Goal: Transaction & Acquisition: Purchase product/service

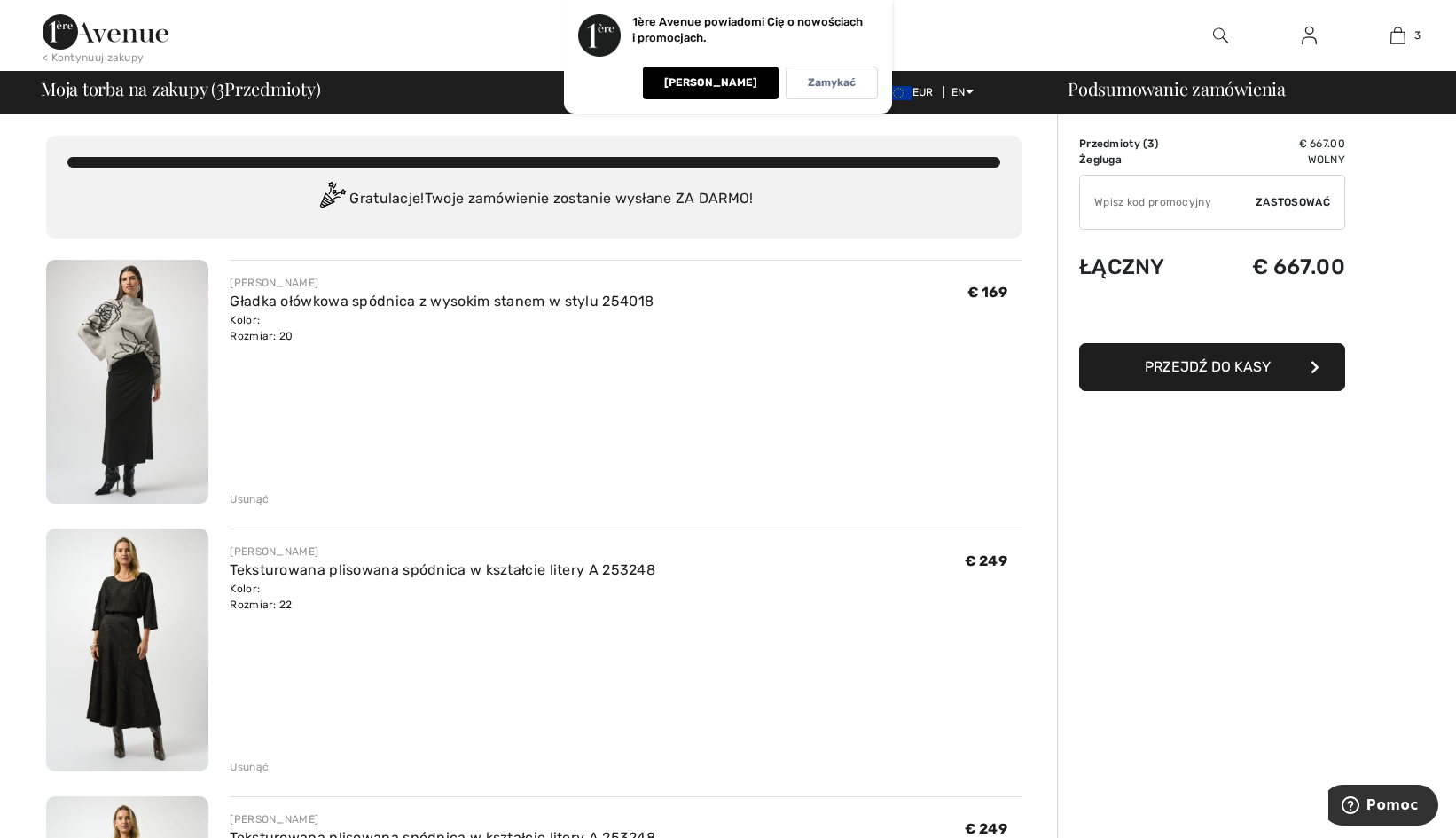
click at [243, 497] on div "Usunąć" at bounding box center [249, 499] width 39 height 16
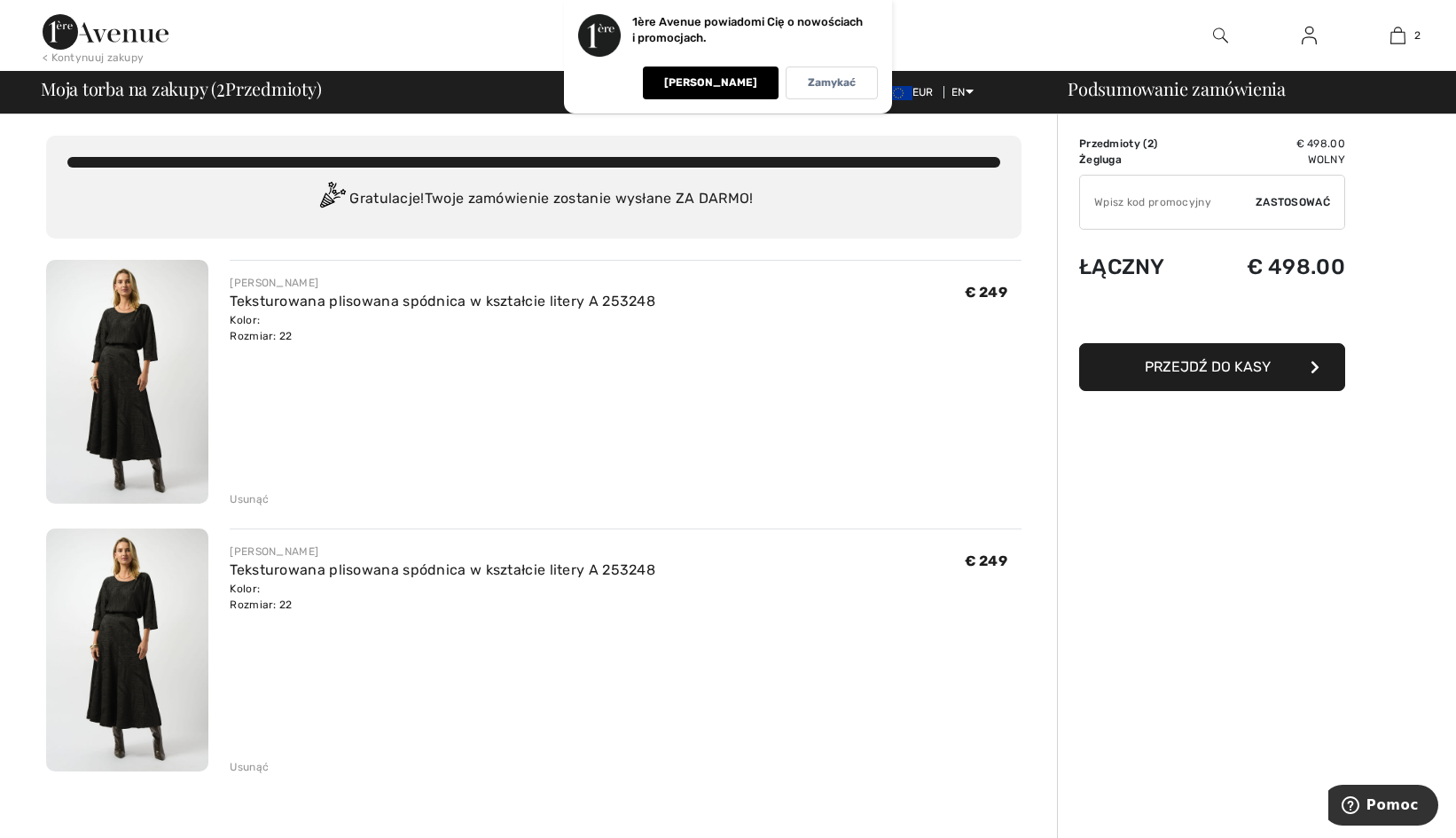
click at [255, 767] on div "Usunąć" at bounding box center [249, 766] width 39 height 16
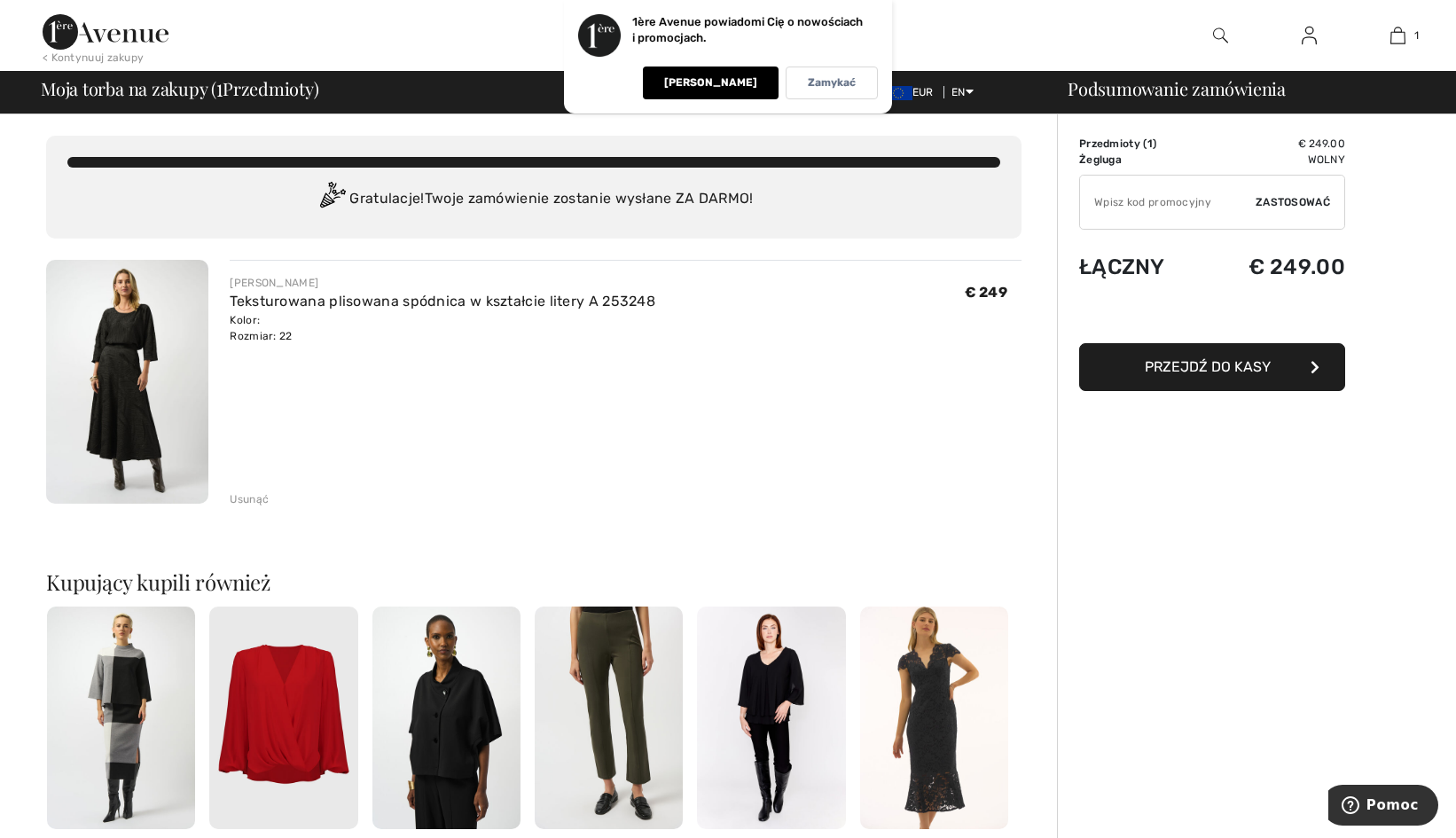
click at [1237, 362] on span "Przejdź do kasy" at bounding box center [1208, 367] width 126 height 17
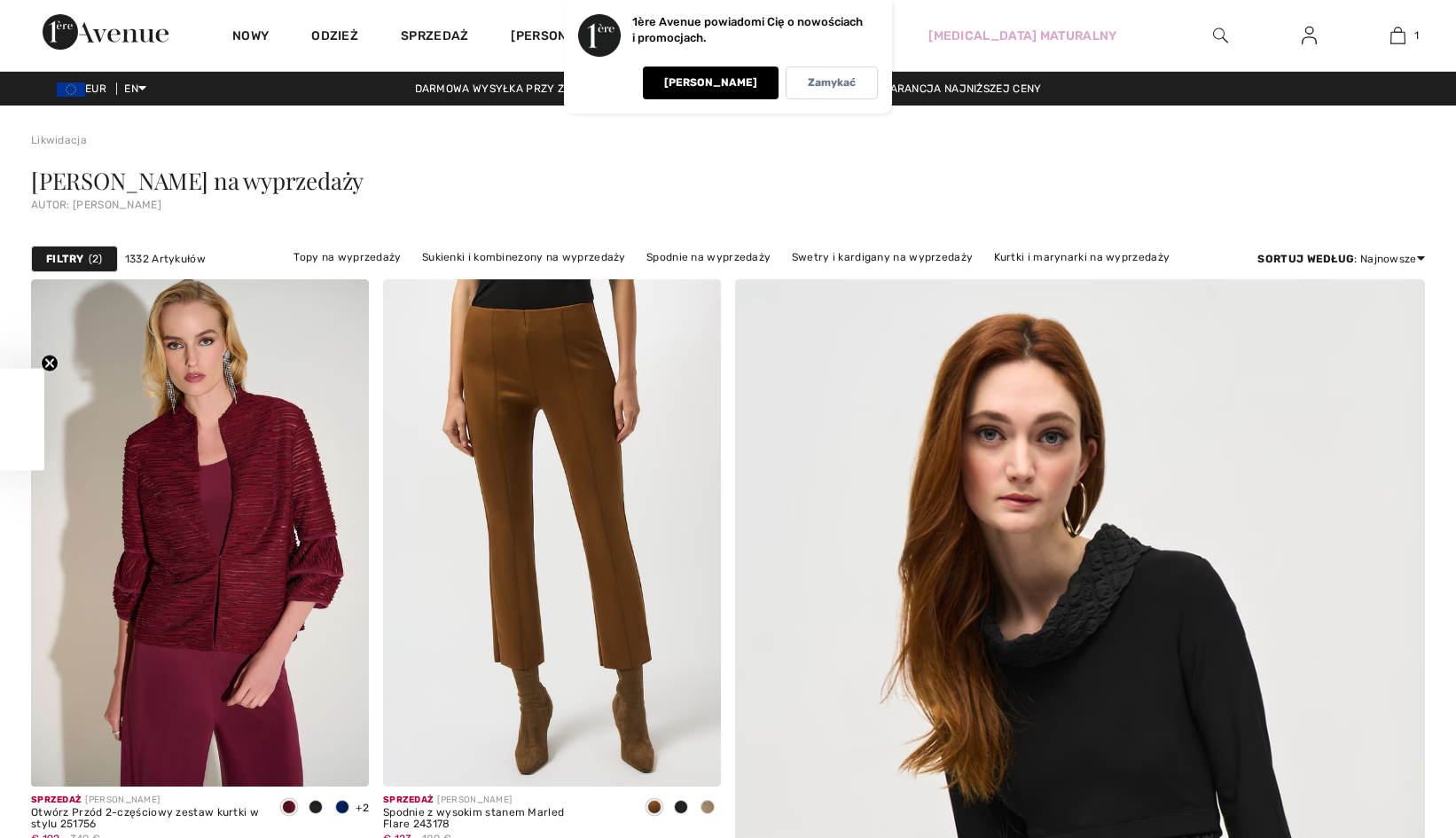
scroll to position [1231, 0]
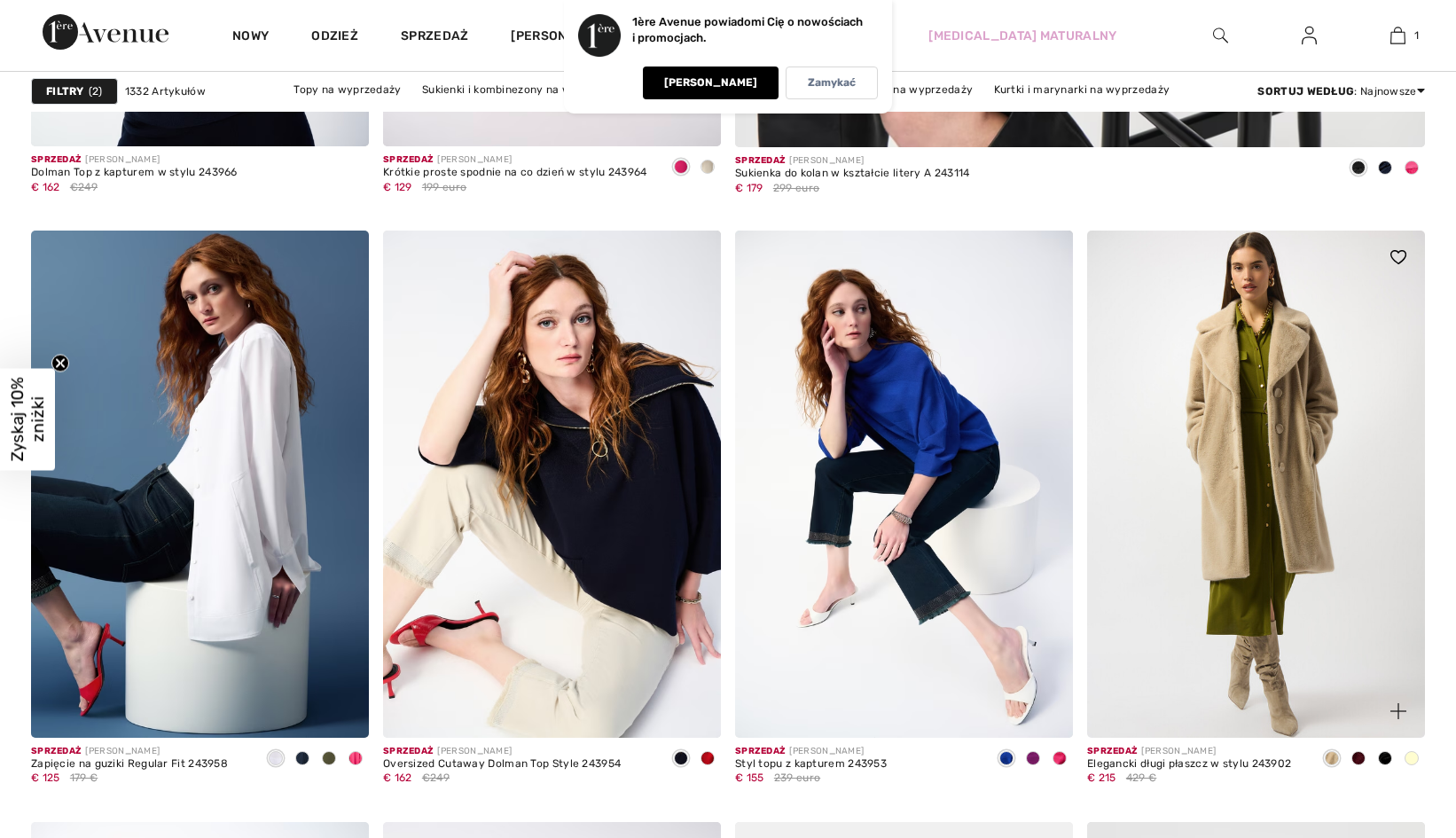
checkbox input "true"
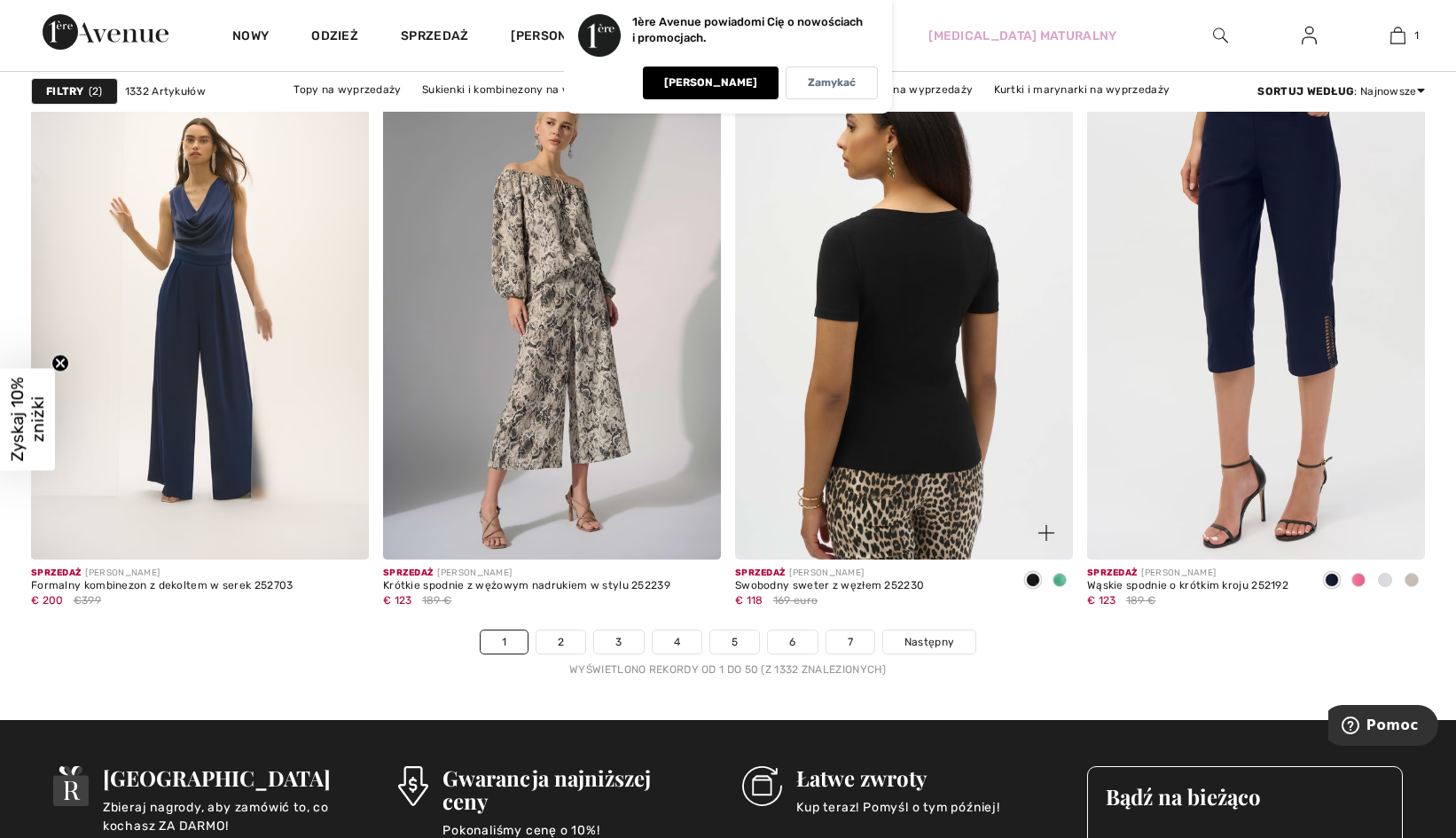
scroll to position [8692, 0]
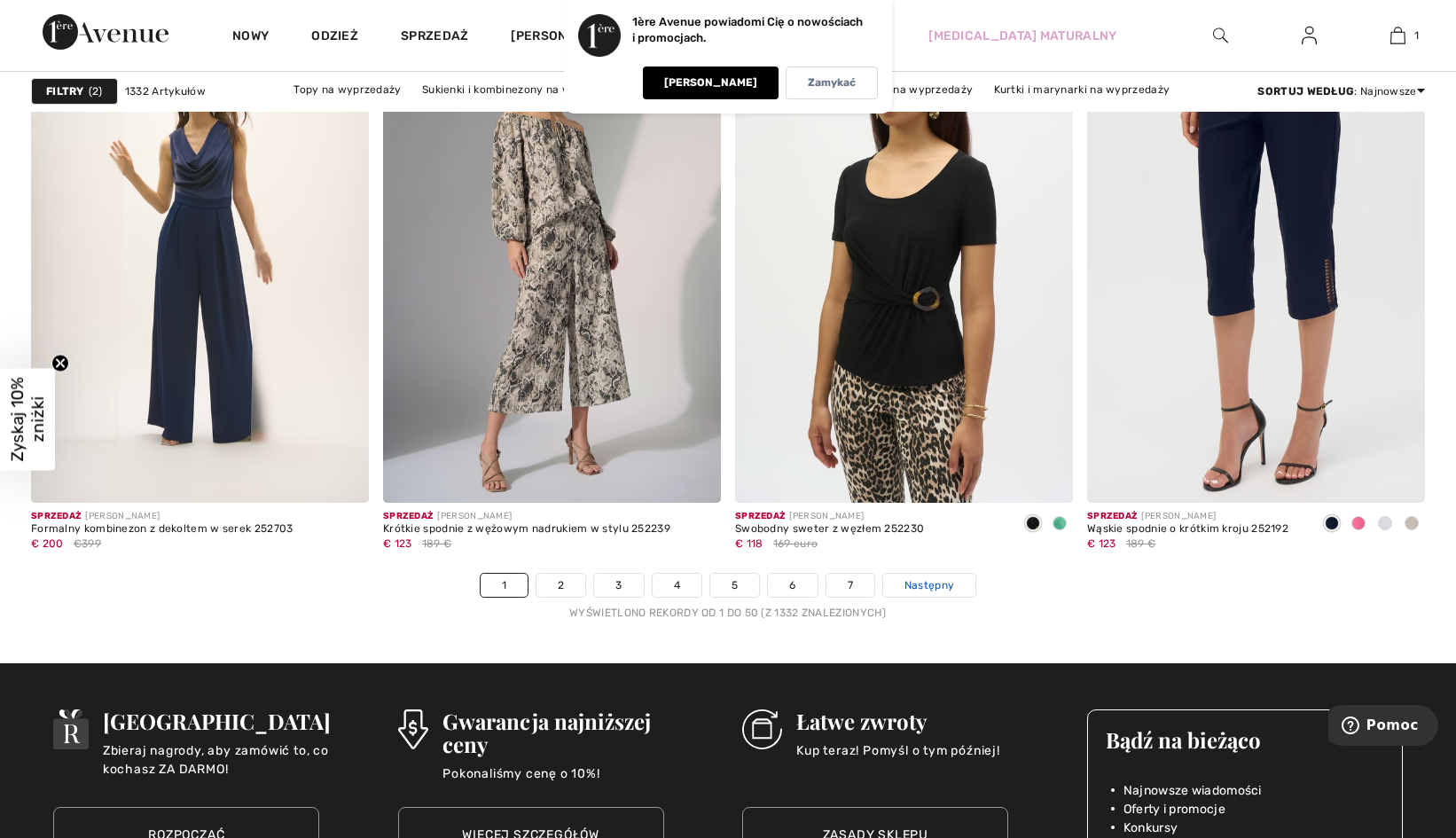
click at [917, 580] on span "Następny" at bounding box center [929, 585] width 50 height 16
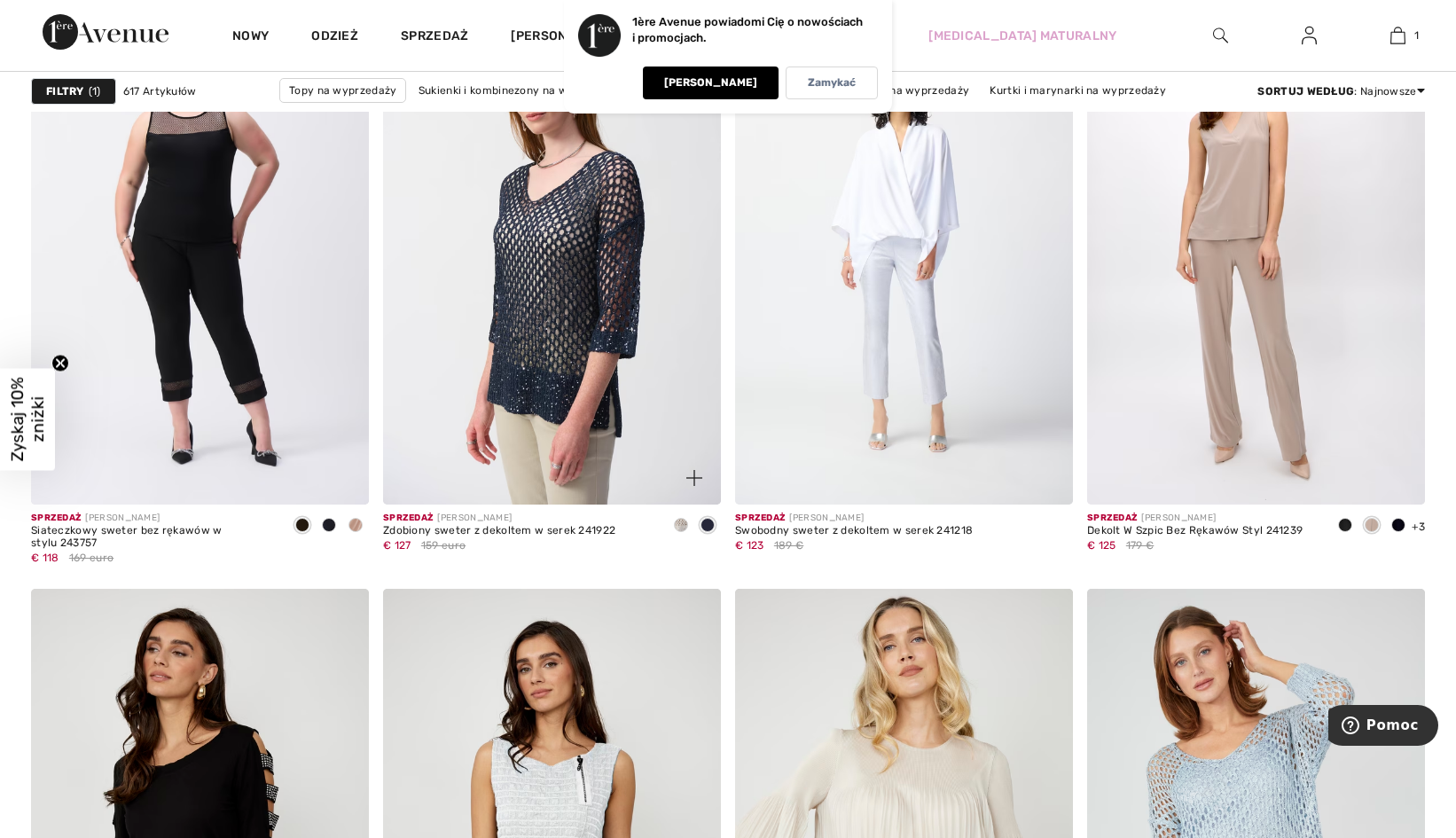
scroll to position [3370, 0]
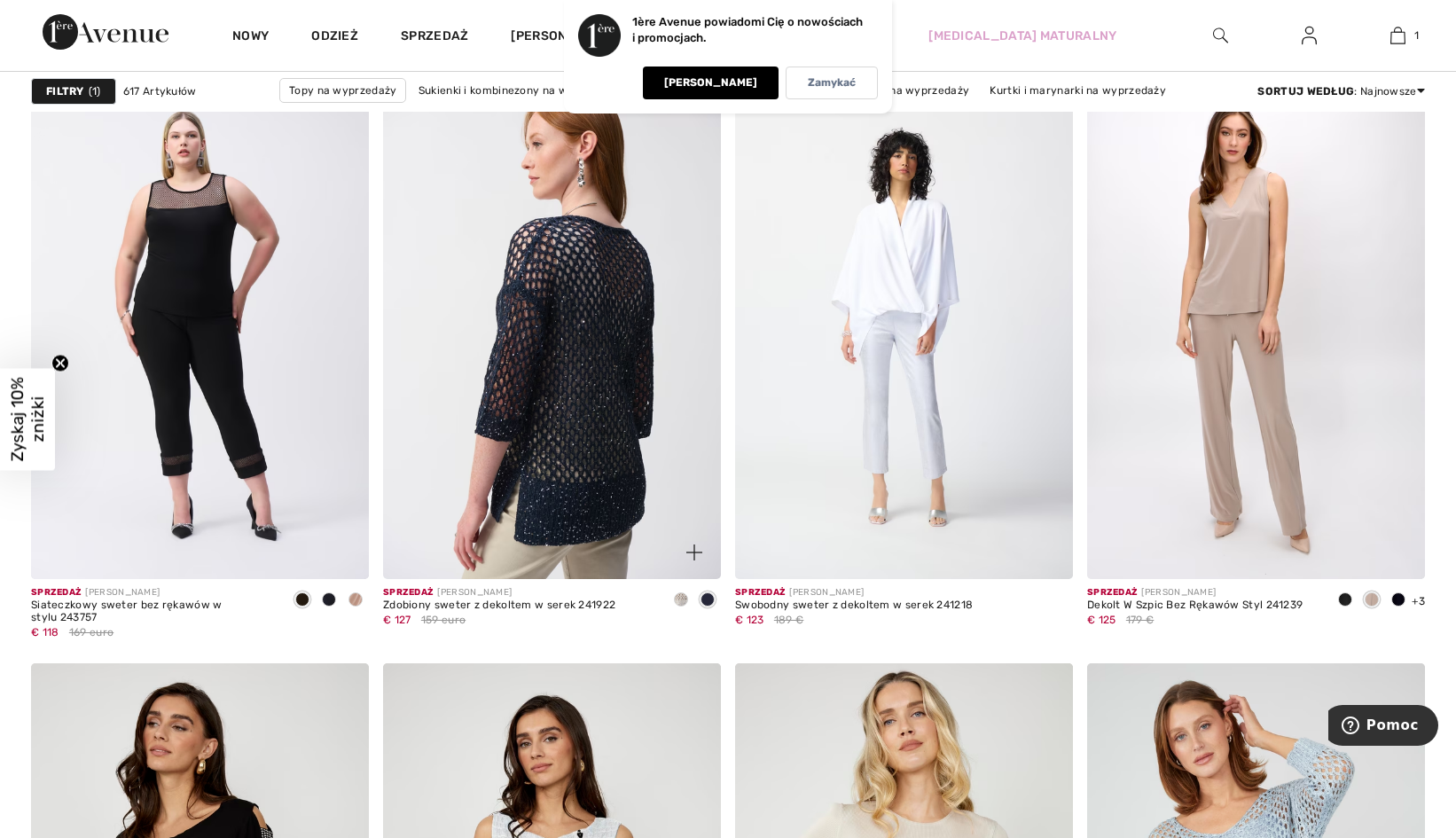
click at [599, 320] on img at bounding box center [552, 326] width 338 height 507
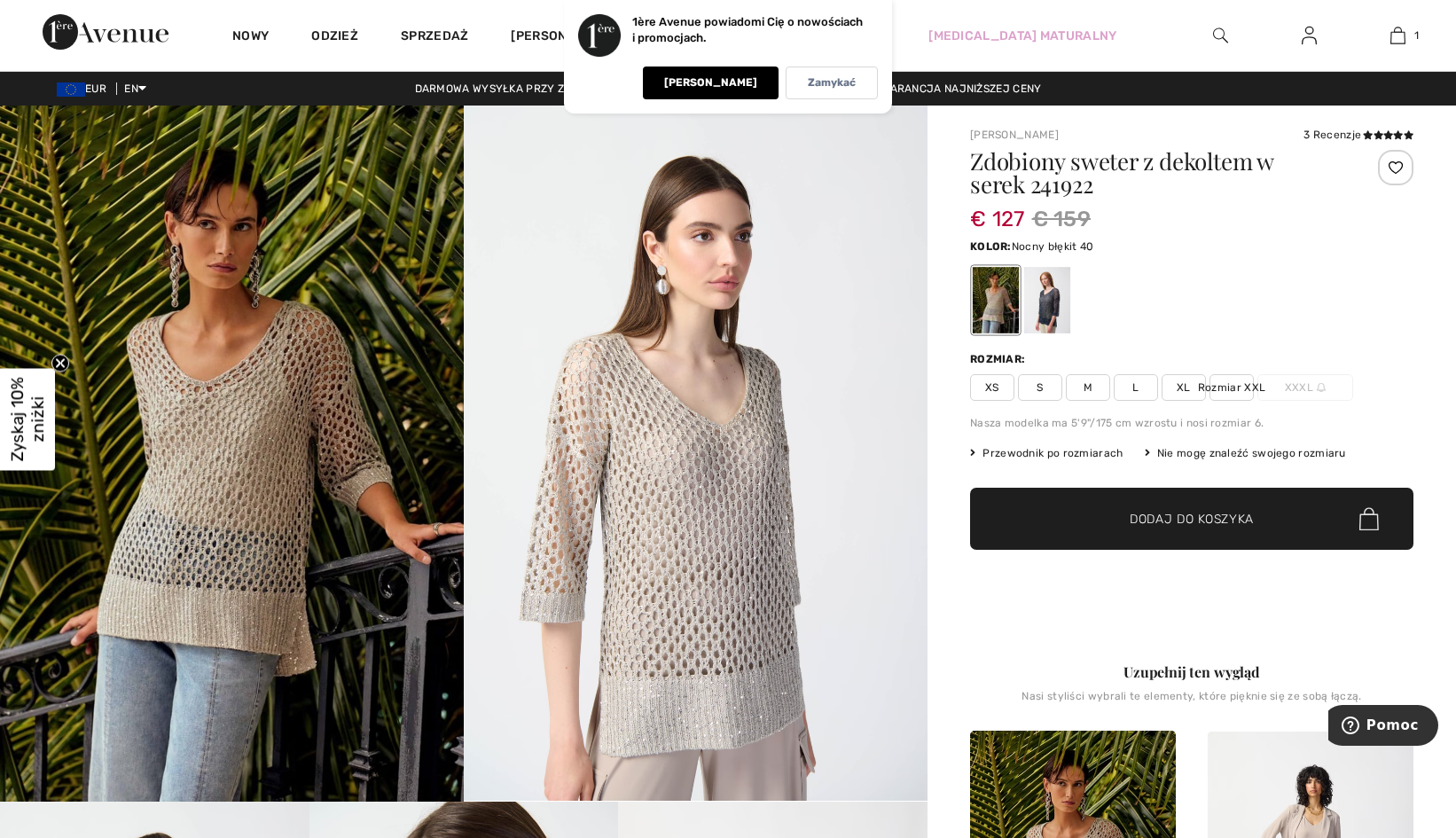
click at [1049, 304] on div at bounding box center [1048, 300] width 46 height 66
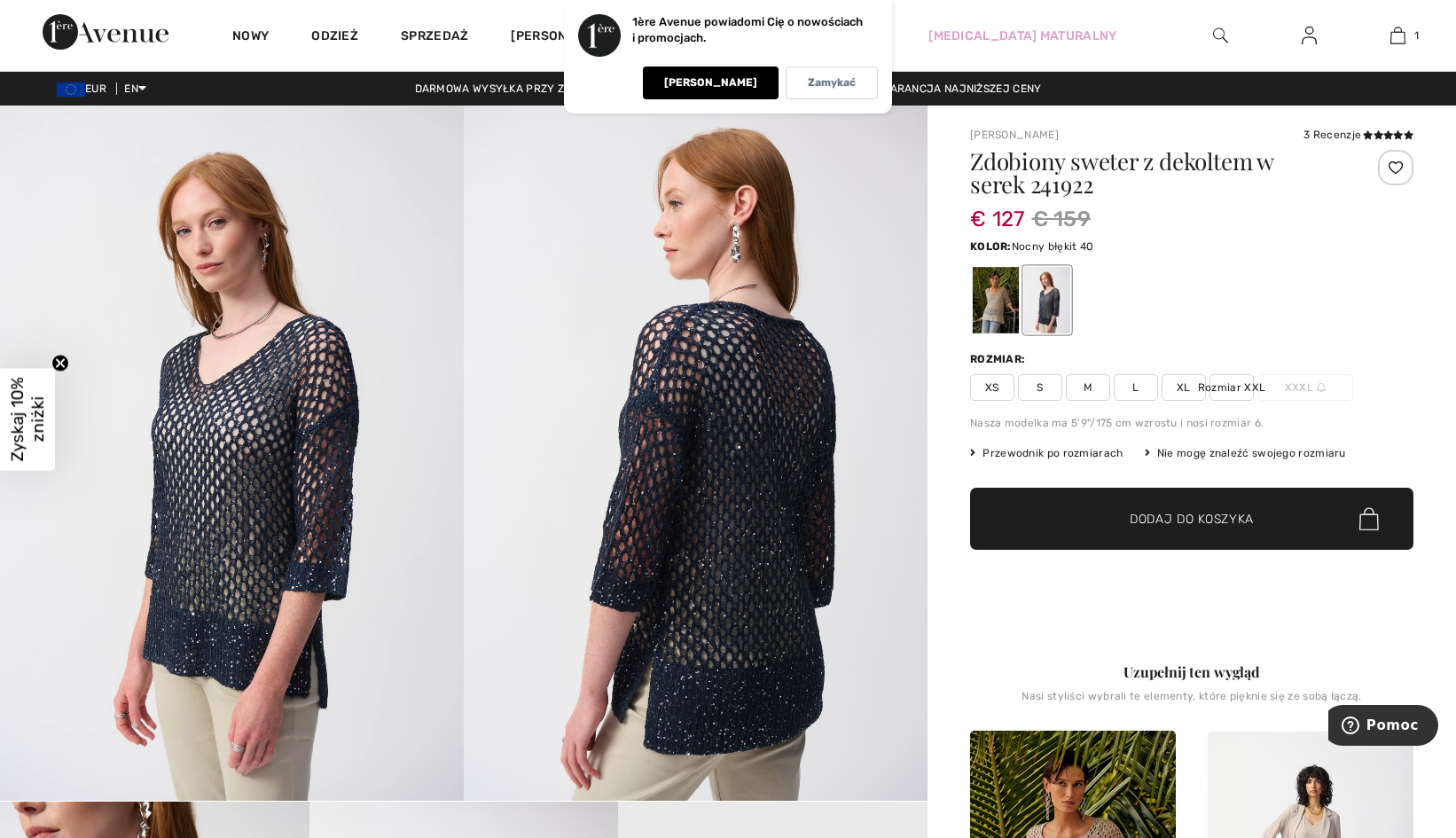
click at [1179, 386] on span "XL" at bounding box center [1184, 387] width 44 height 27
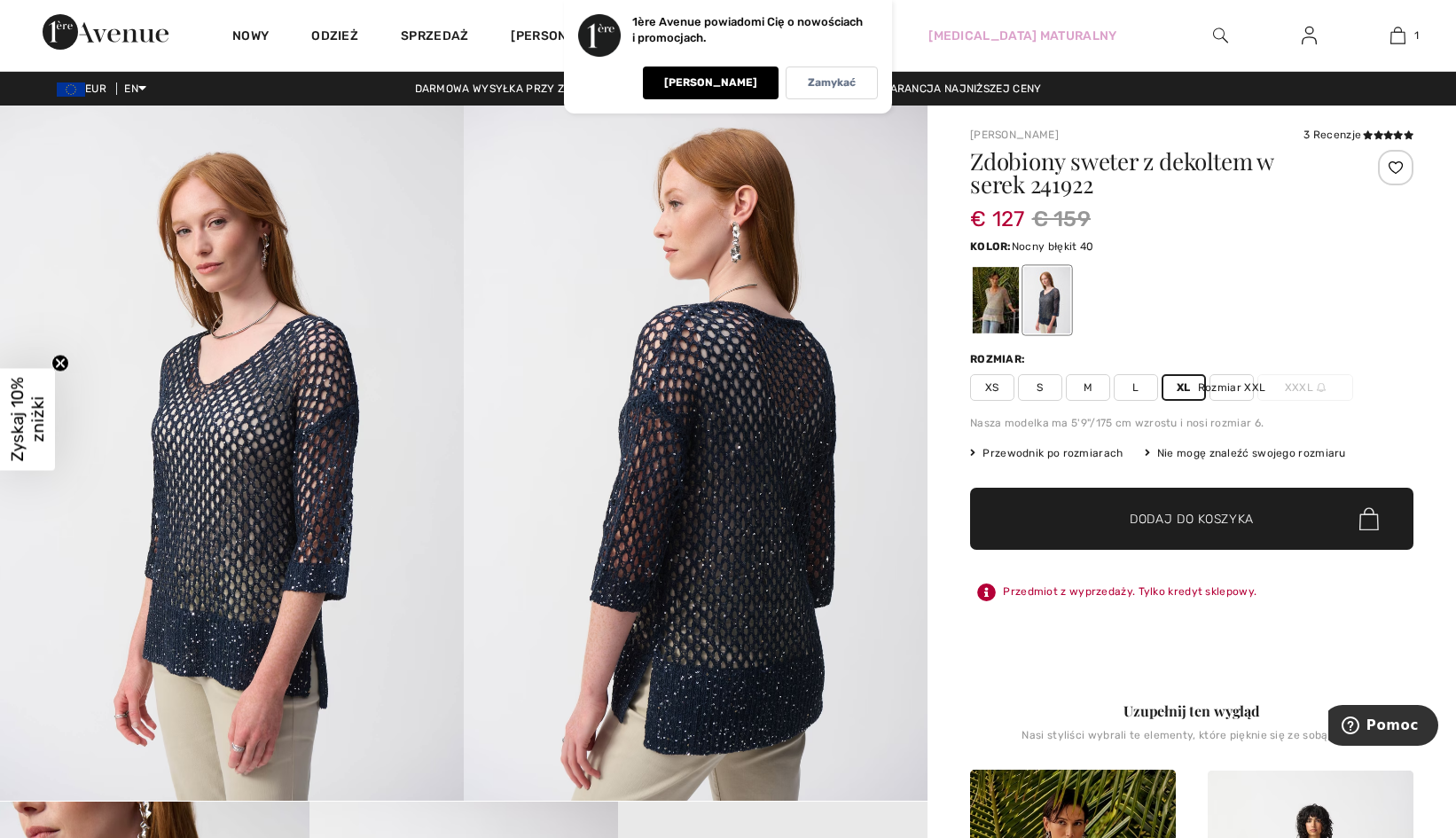
click at [1230, 508] on span "✔ Dodano do koszyka Dodaj do koszyka" at bounding box center [1192, 518] width 443 height 62
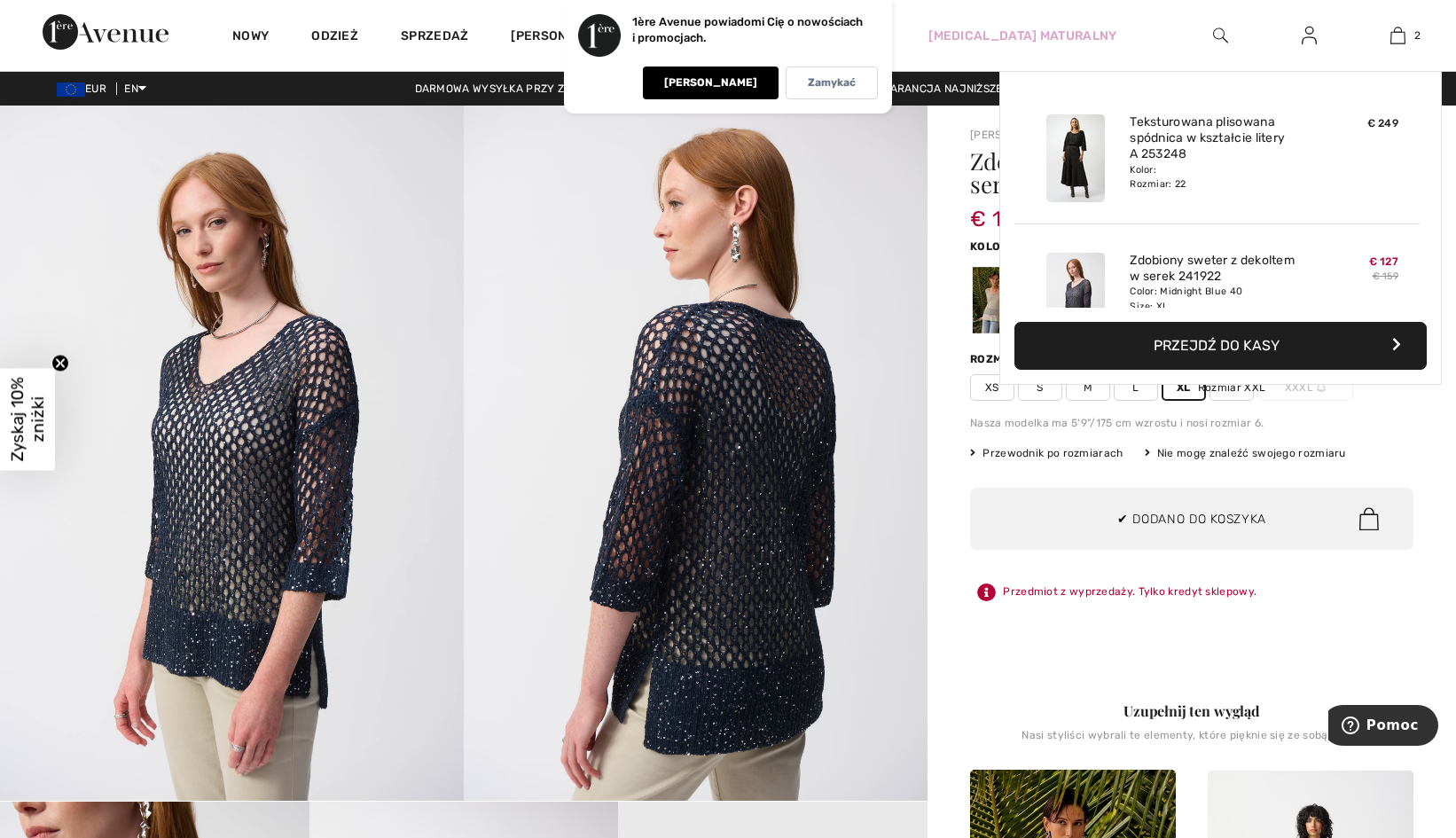
scroll to position [55, 0]
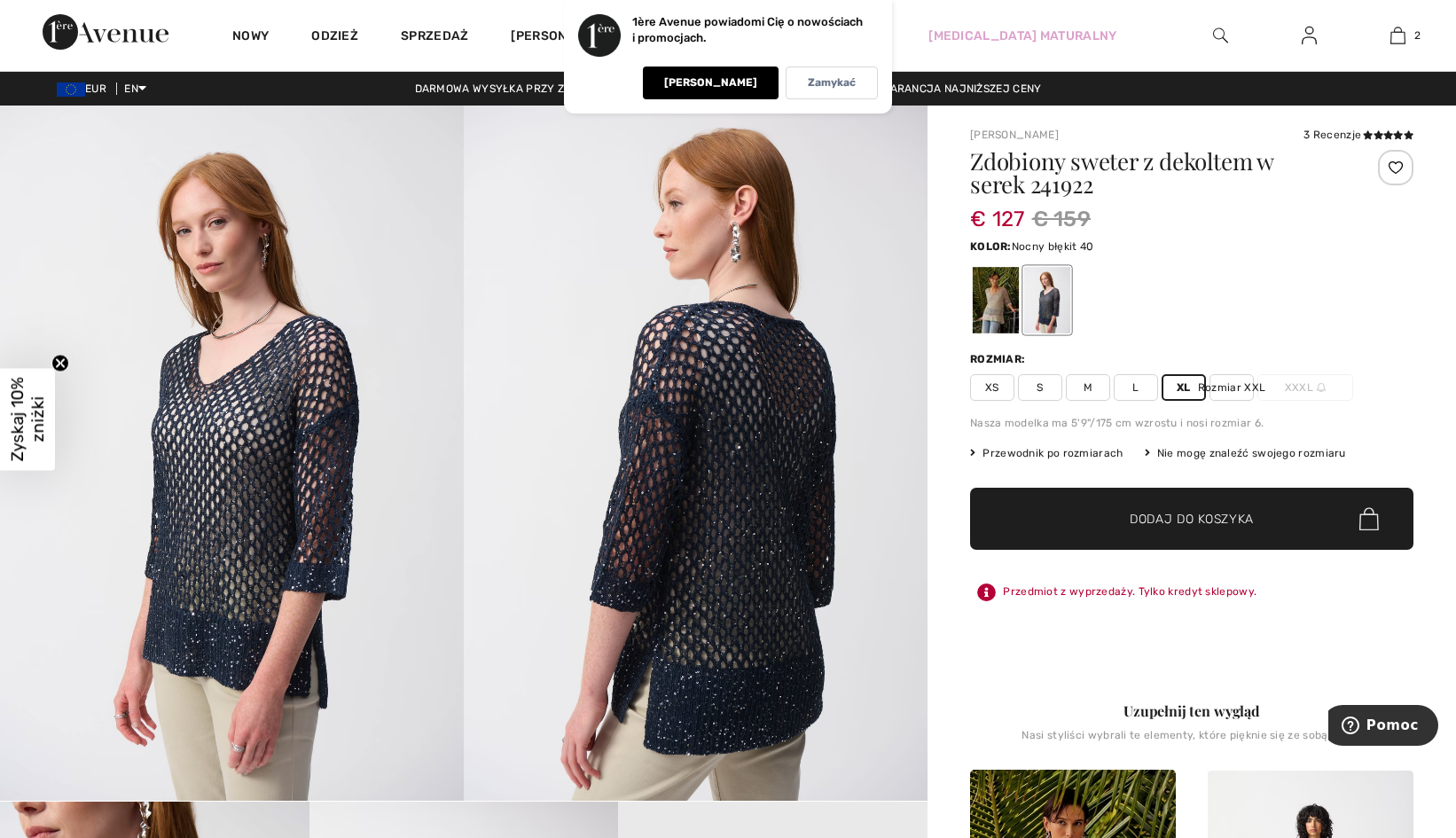
click at [1224, 590] on font "Przedmiot z wyprzedaży. Tylko kredyt sklepowy." at bounding box center [1129, 591] width 254 height 16
click at [993, 593] on icon at bounding box center [986, 591] width 18 height 17
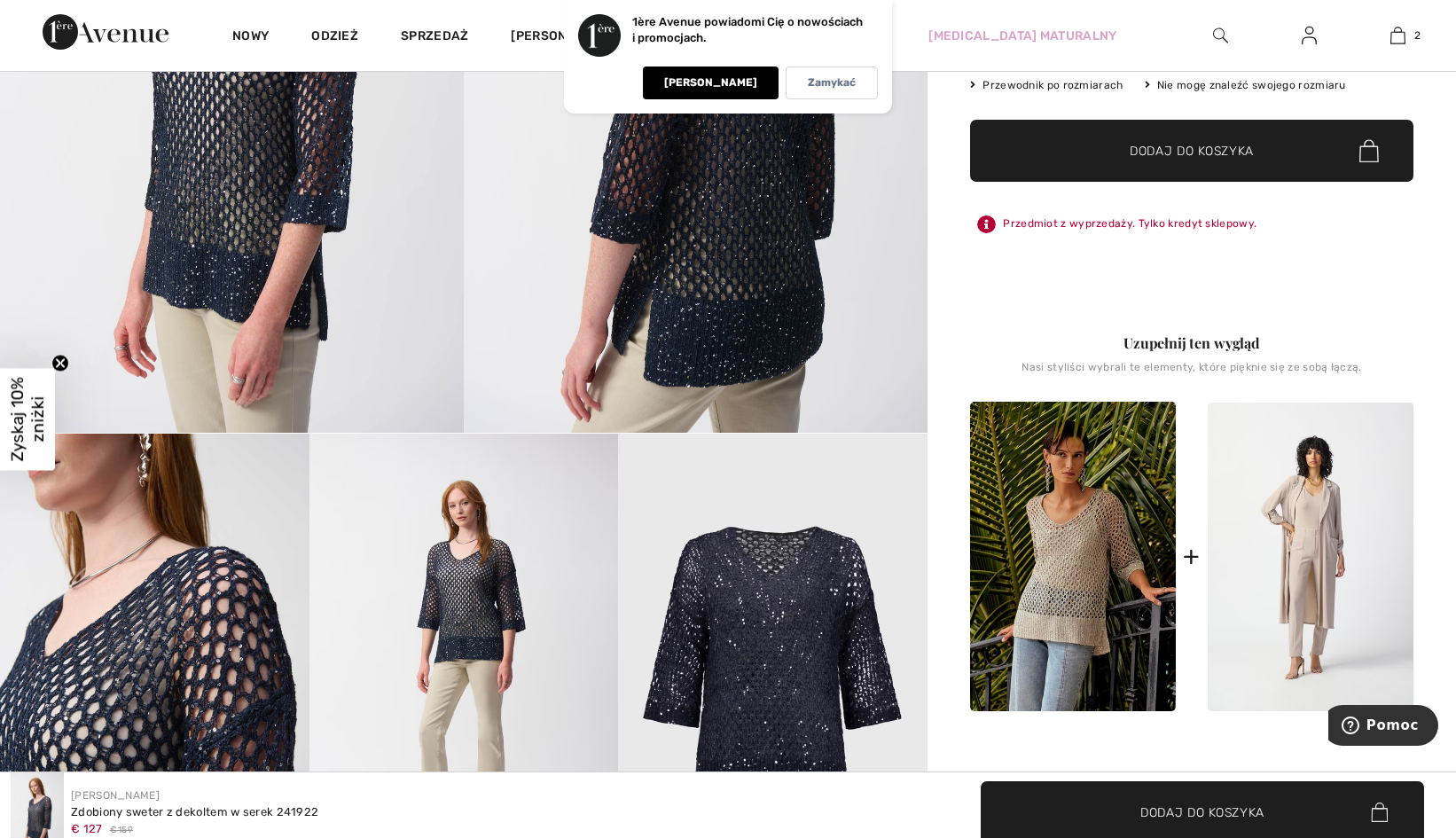
scroll to position [0, 0]
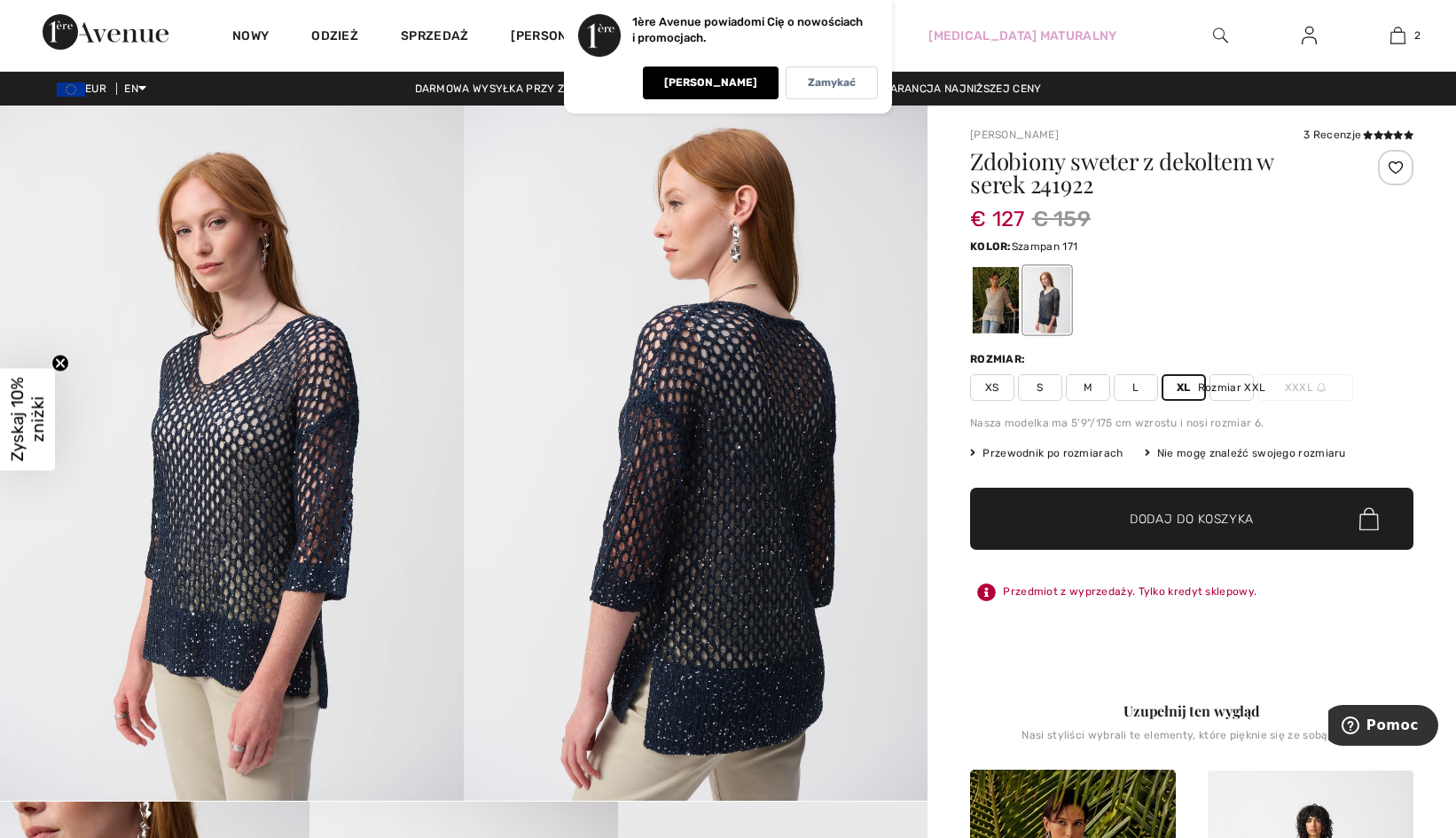
click at [998, 312] on div at bounding box center [996, 300] width 46 height 66
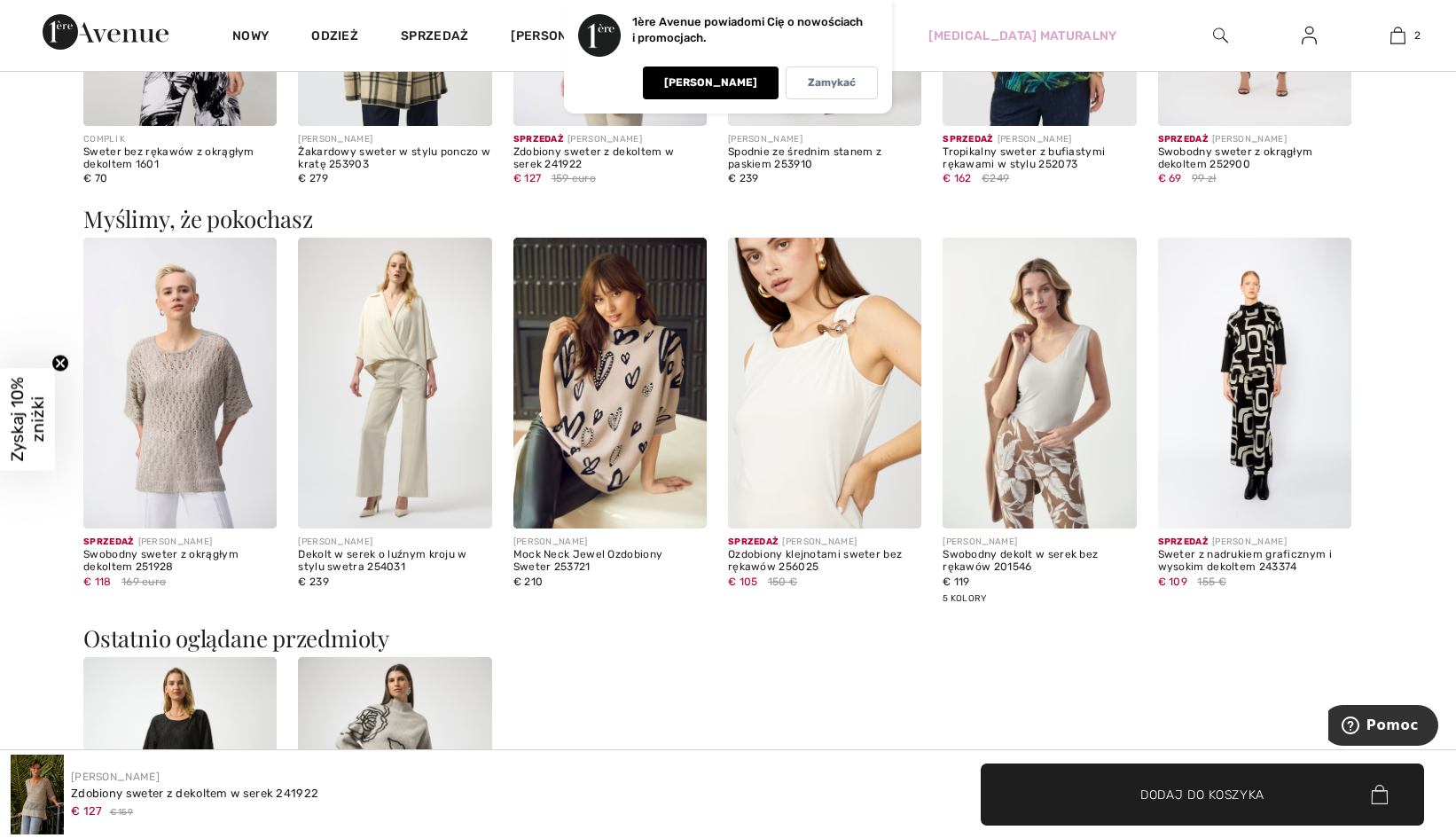
scroll to position [2927, 0]
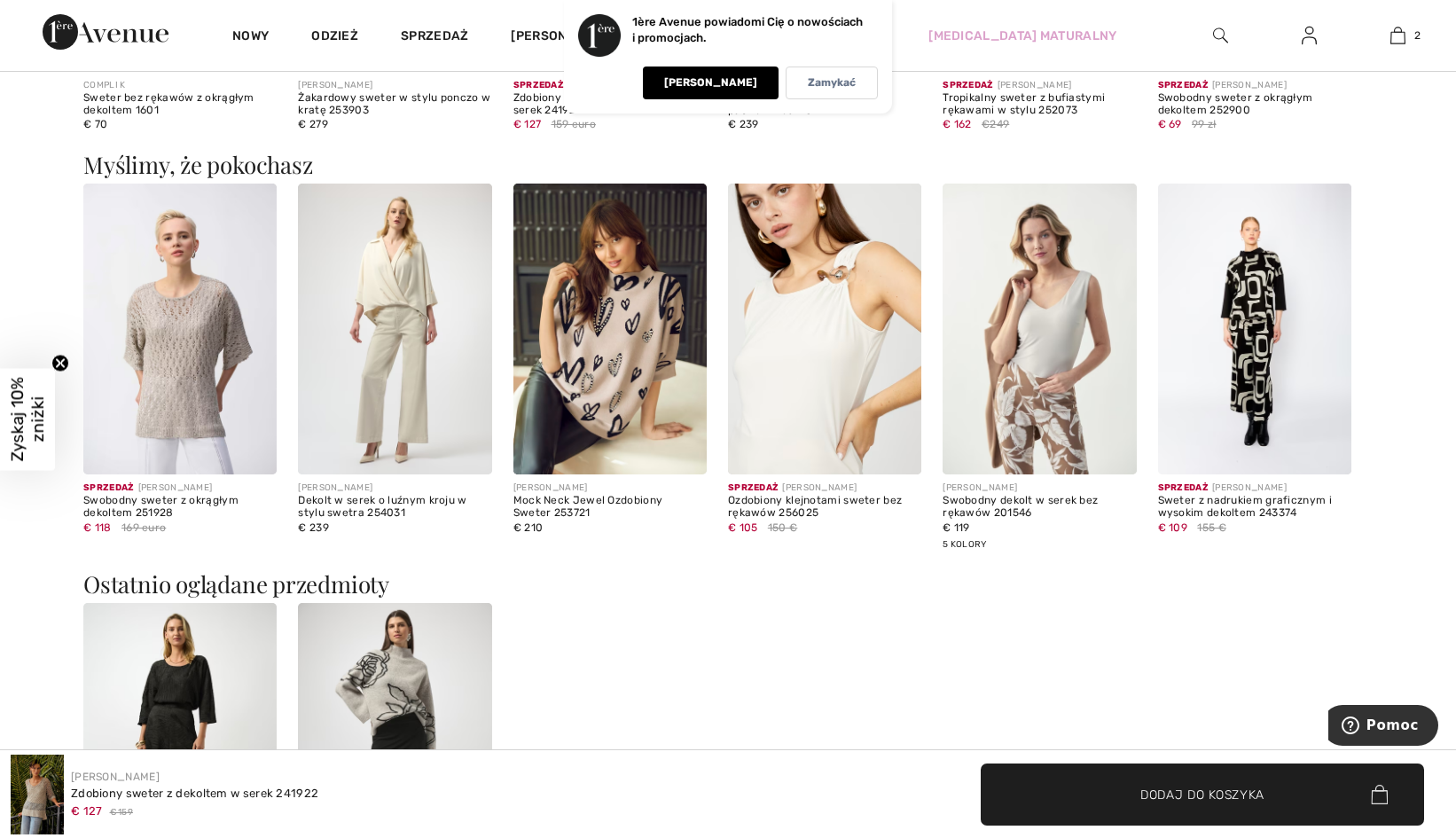
click at [220, 345] on img at bounding box center [180, 328] width 193 height 290
click at [219, 345] on img at bounding box center [180, 328] width 193 height 290
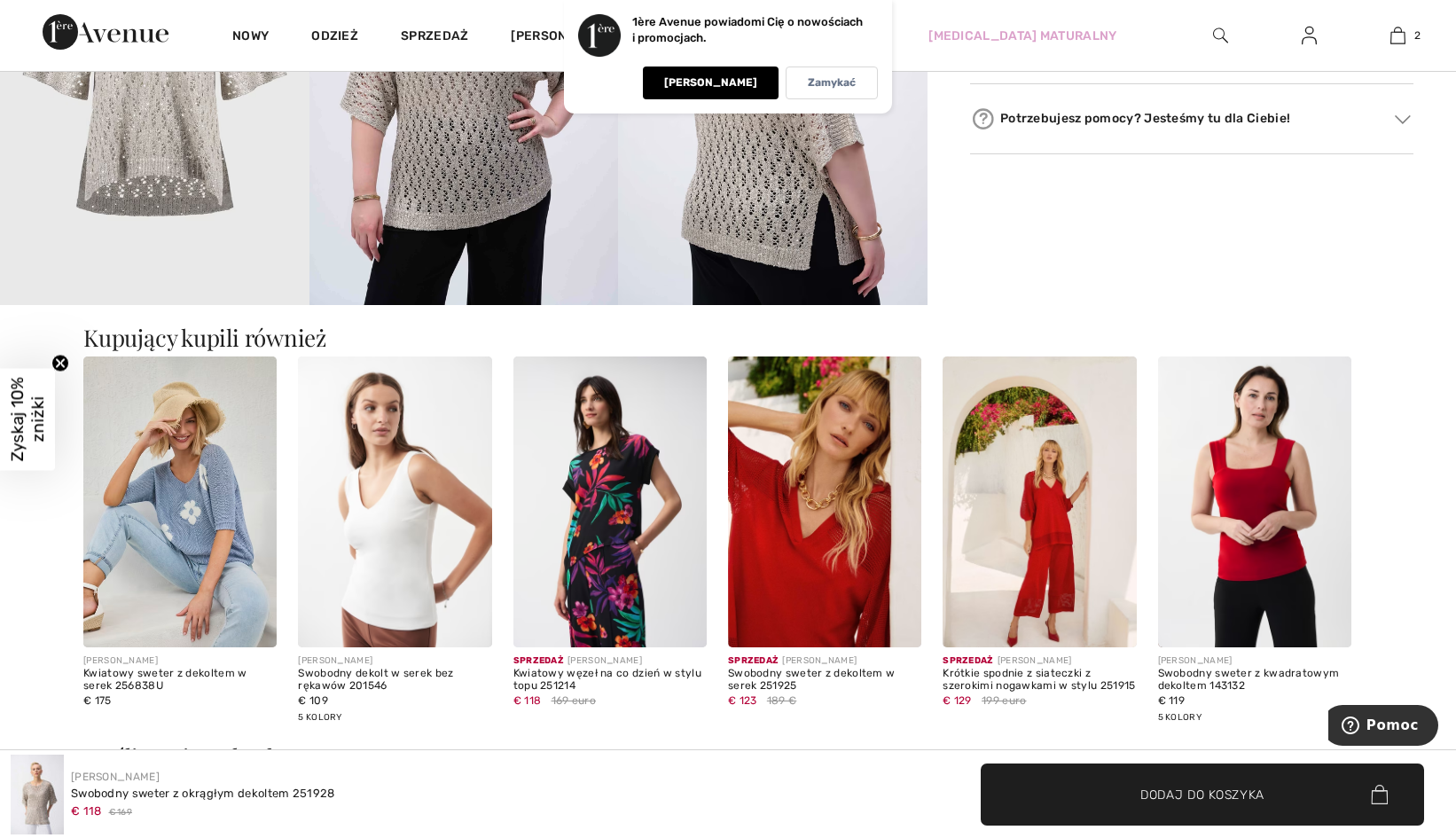
scroll to position [1419, 0]
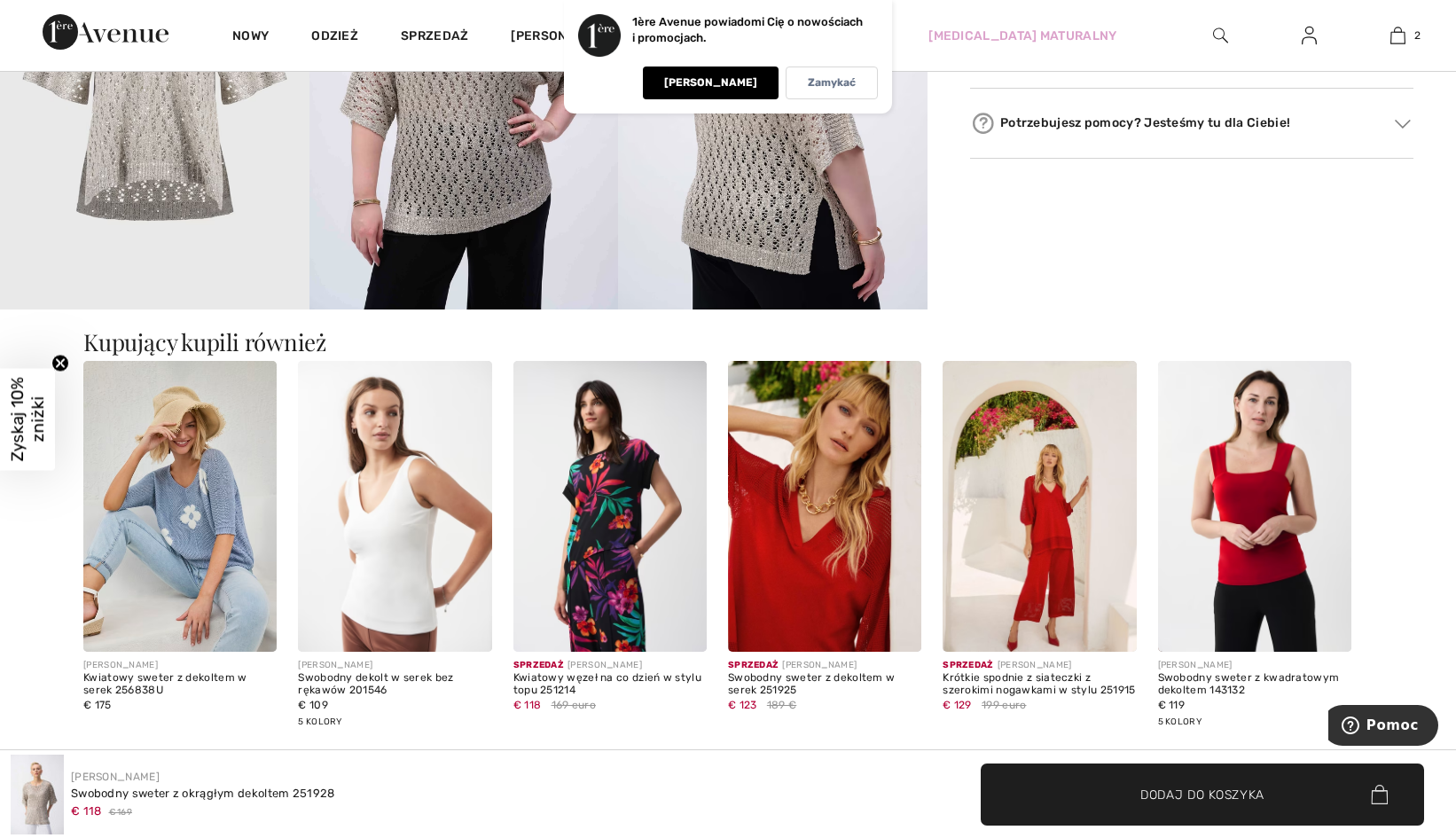
click at [1266, 499] on img at bounding box center [1255, 505] width 193 height 290
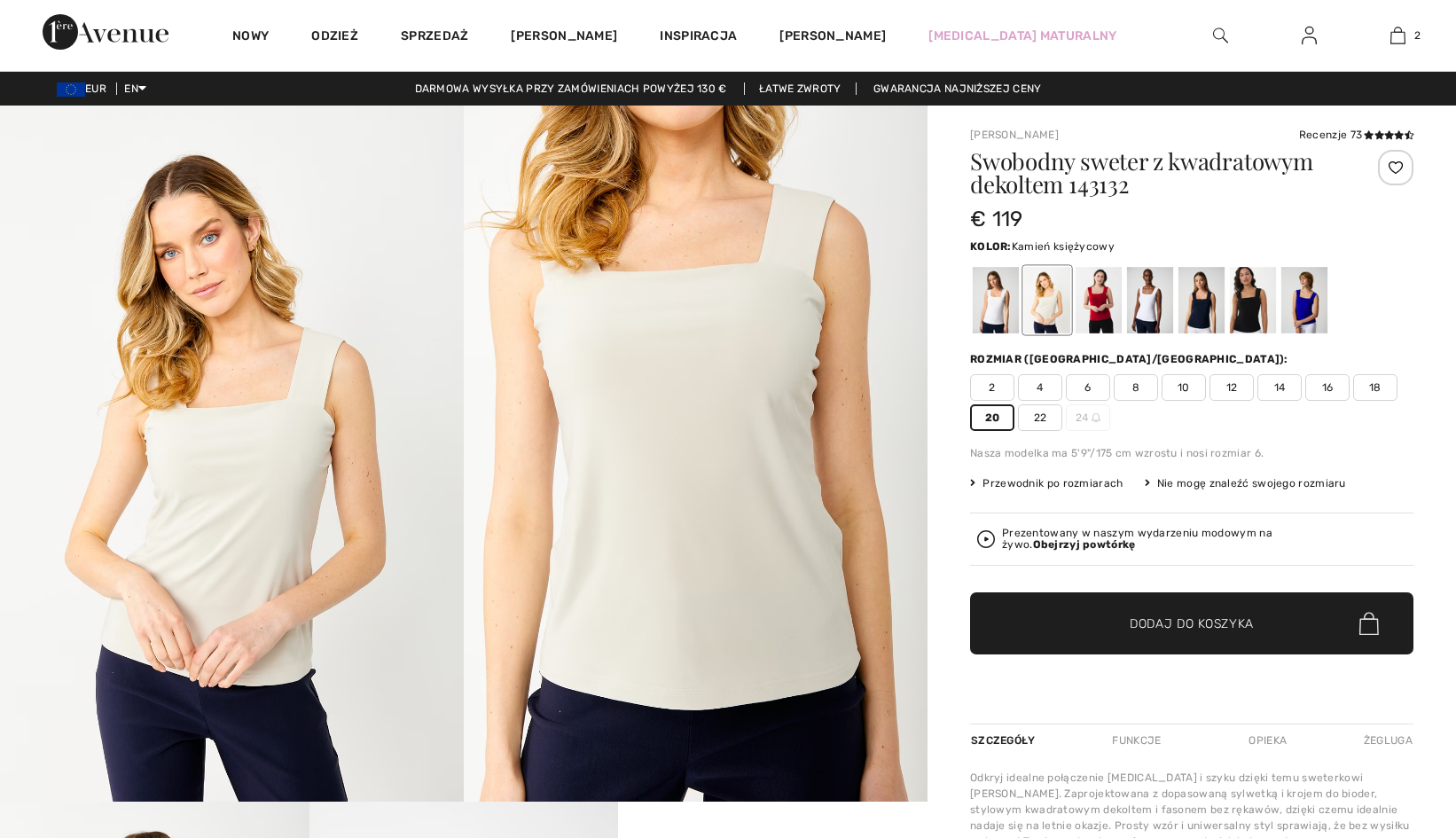
click at [1100, 305] on div at bounding box center [1098, 300] width 46 height 66
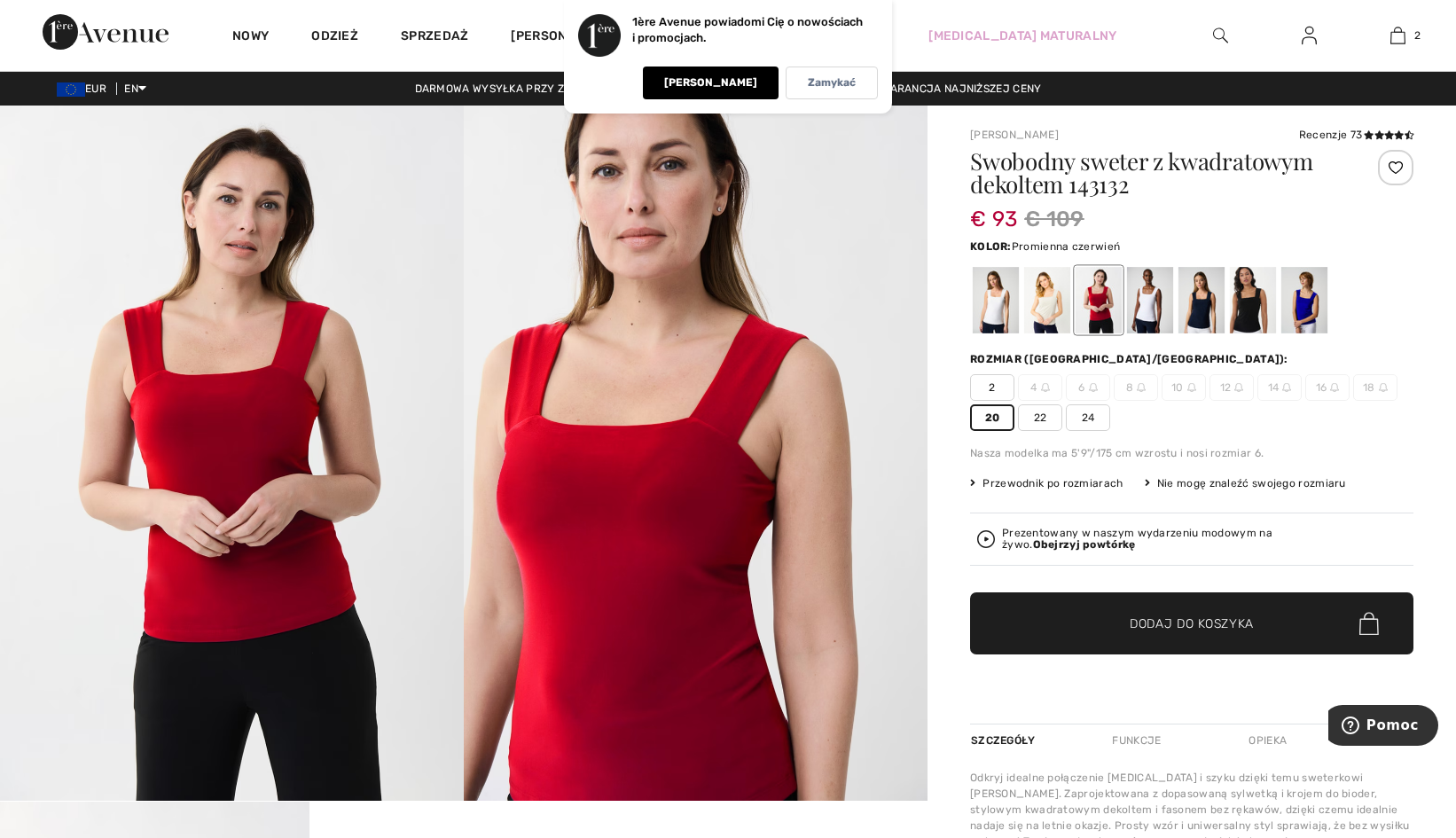
checkbox input "true"
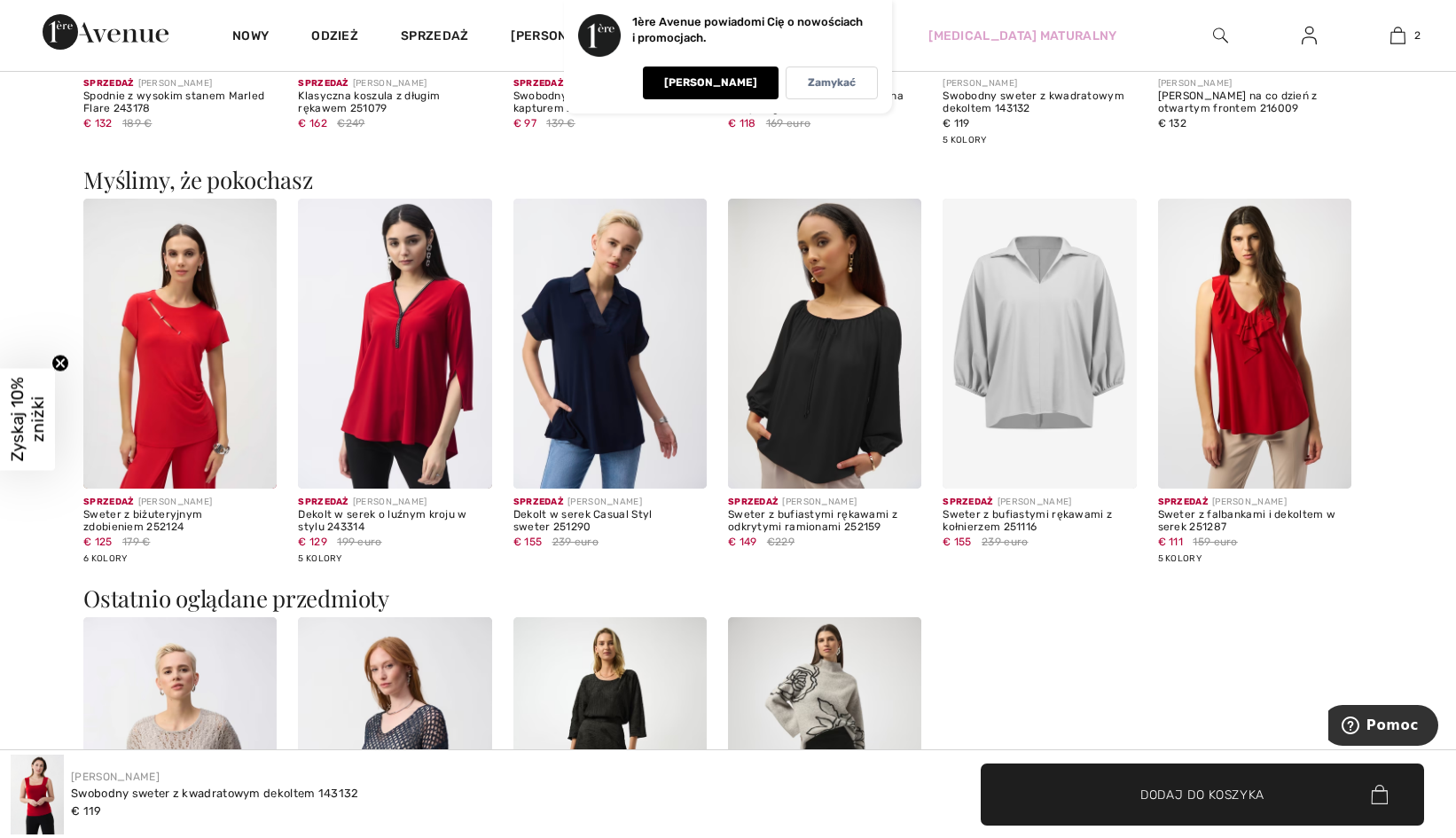
scroll to position [1508, 0]
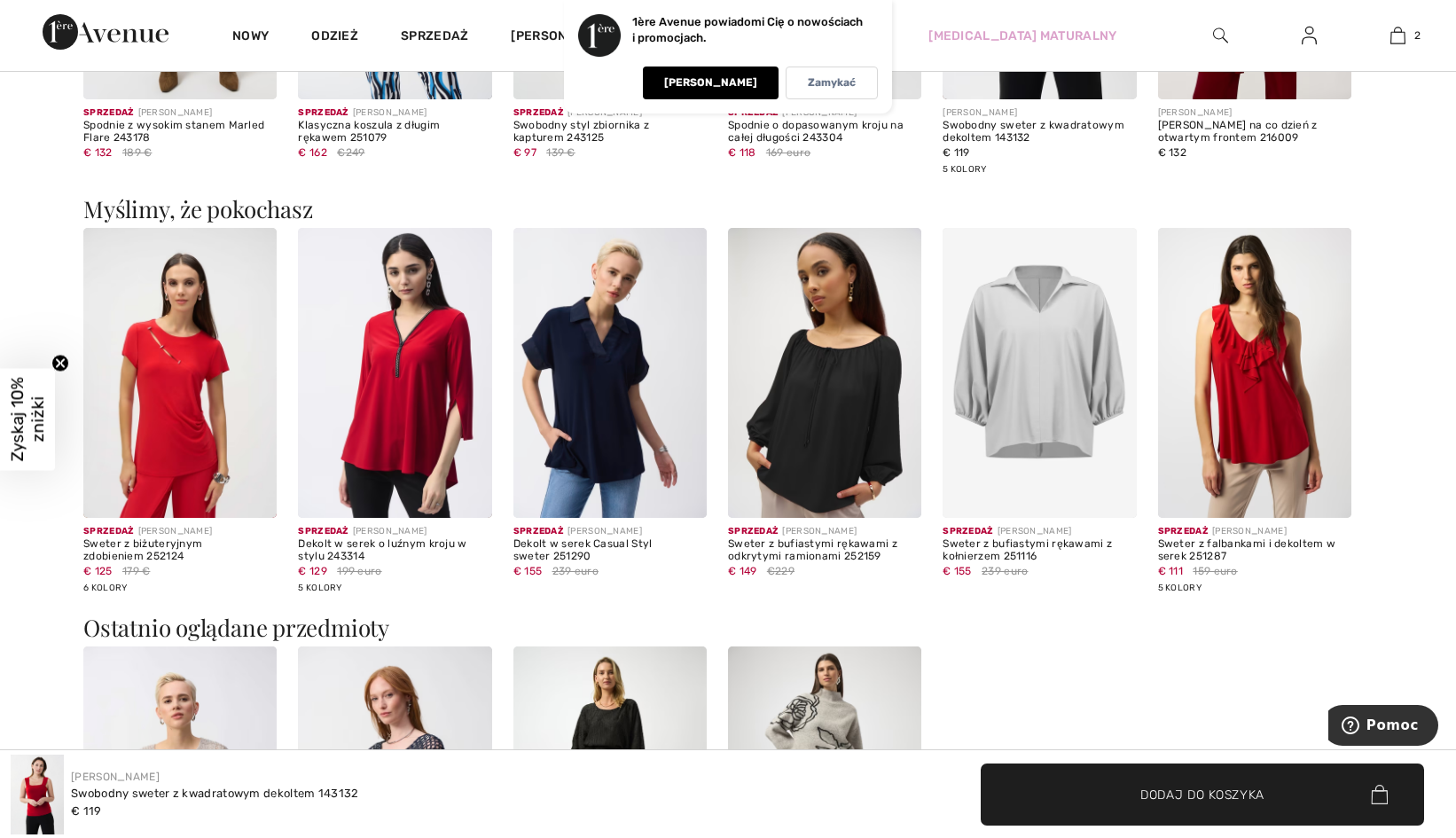
click at [427, 352] on img at bounding box center [395, 373] width 193 height 290
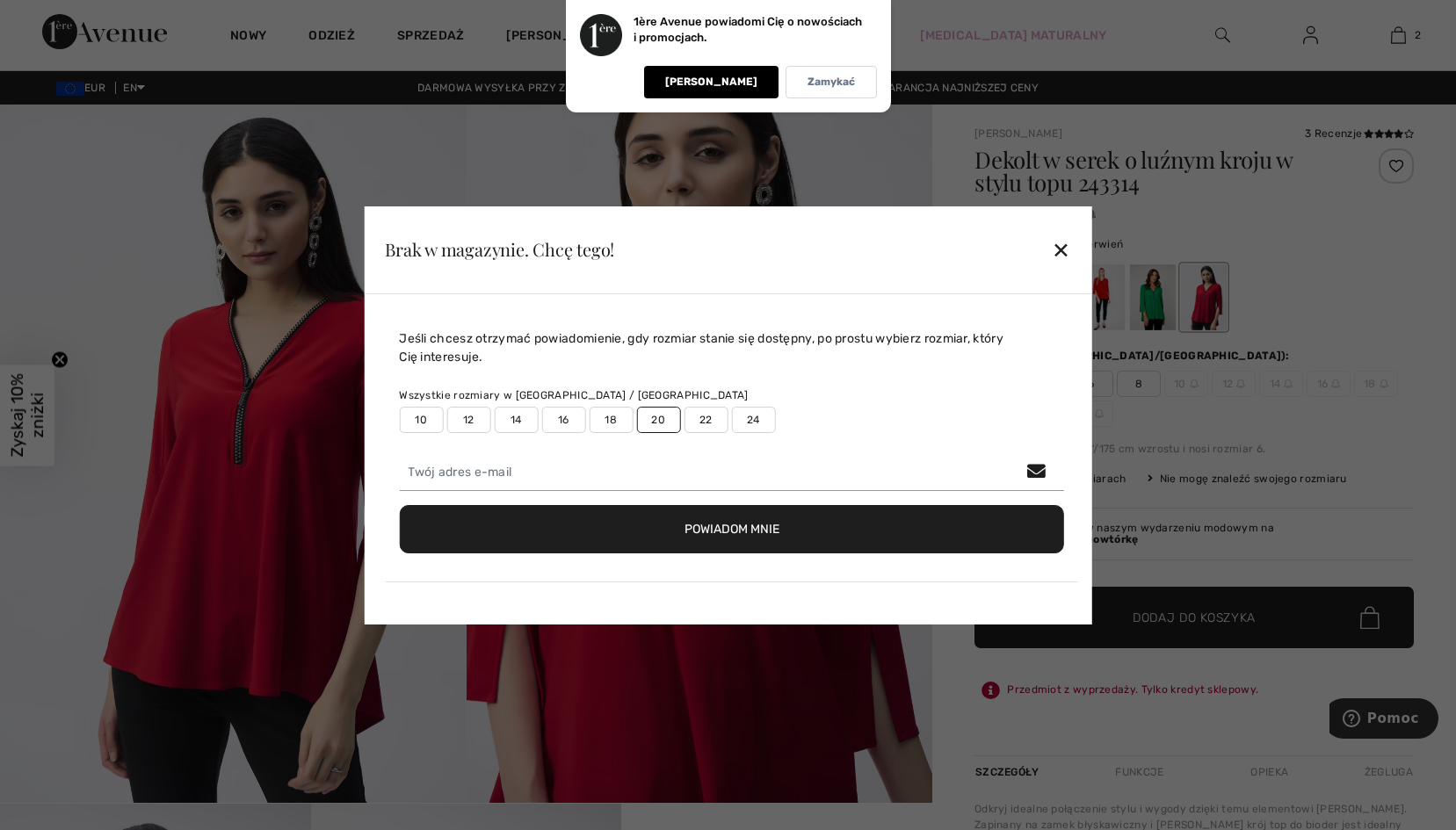
click at [981, 404] on div "Wszystkie rozmiary w [GEOGRAPHIC_DATA] / [GEOGRAPHIC_DATA]" at bounding box center [732, 395] width 665 height 15
click at [724, 520] on button "Powiadom mnie" at bounding box center [732, 528] width 665 height 48
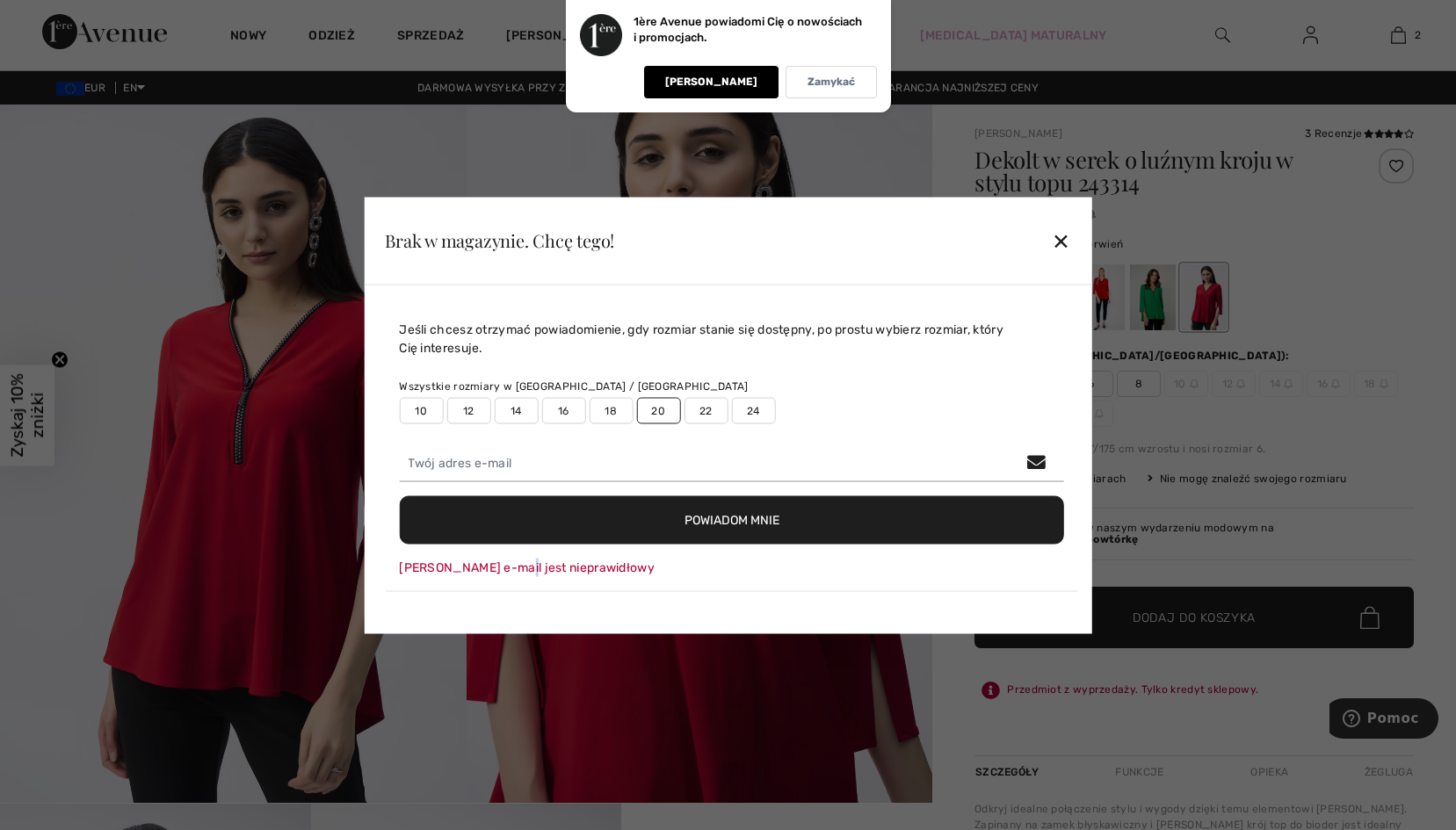
drag, startPoint x: 522, startPoint y: 566, endPoint x: 512, endPoint y: 558, distance: 12.8
click at [517, 564] on div "Podany adres e-mail jest nieprawidłowy" at bounding box center [732, 567] width 665 height 18
drag, startPoint x: 512, startPoint y: 558, endPoint x: 505, endPoint y: 461, distance: 97.3
click at [505, 461] on input "email" at bounding box center [732, 463] width 665 height 36
type input "Janina.chmielik@gmail.com"
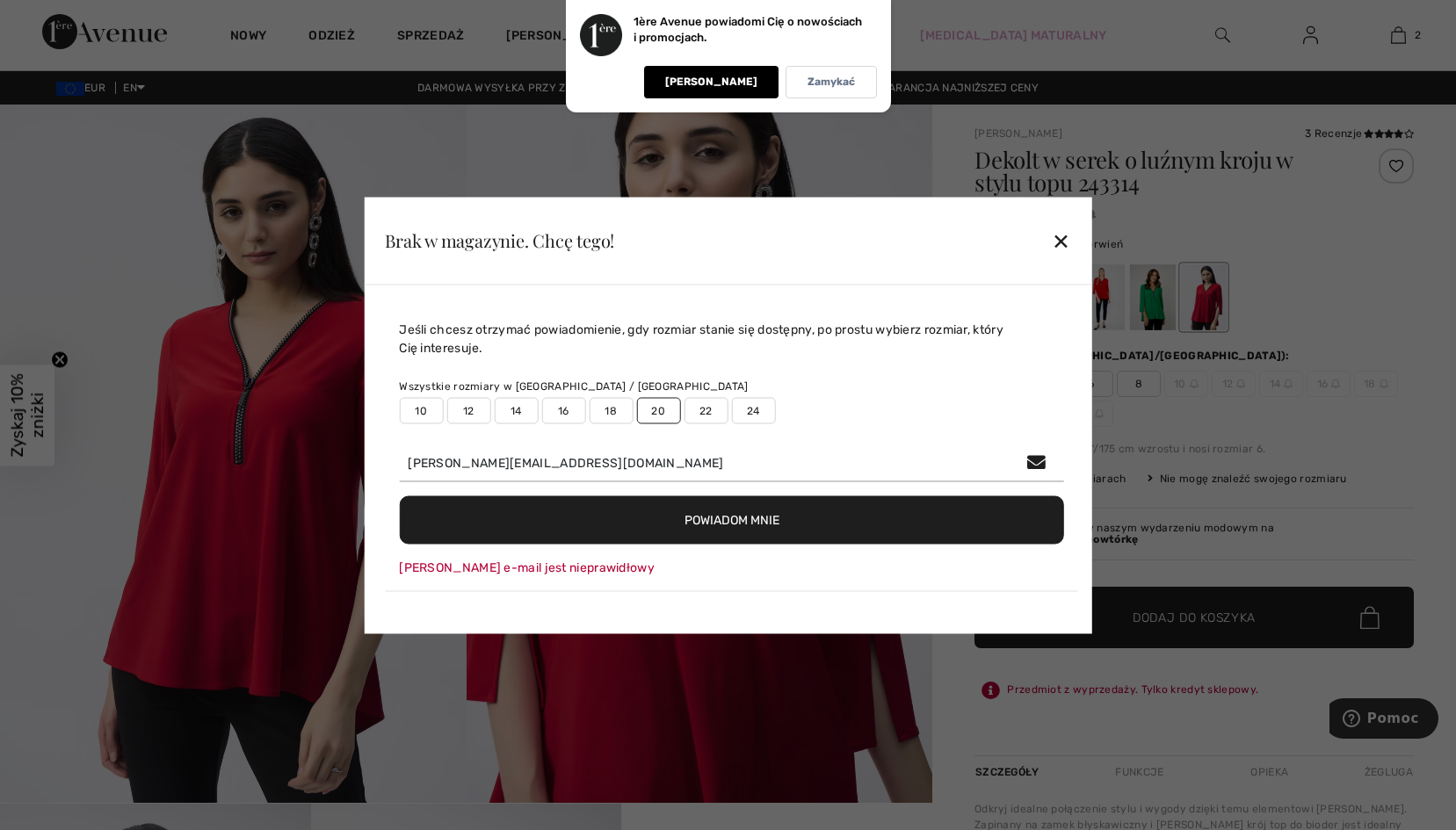
click at [723, 520] on button "Powiadom mnie" at bounding box center [732, 519] width 665 height 48
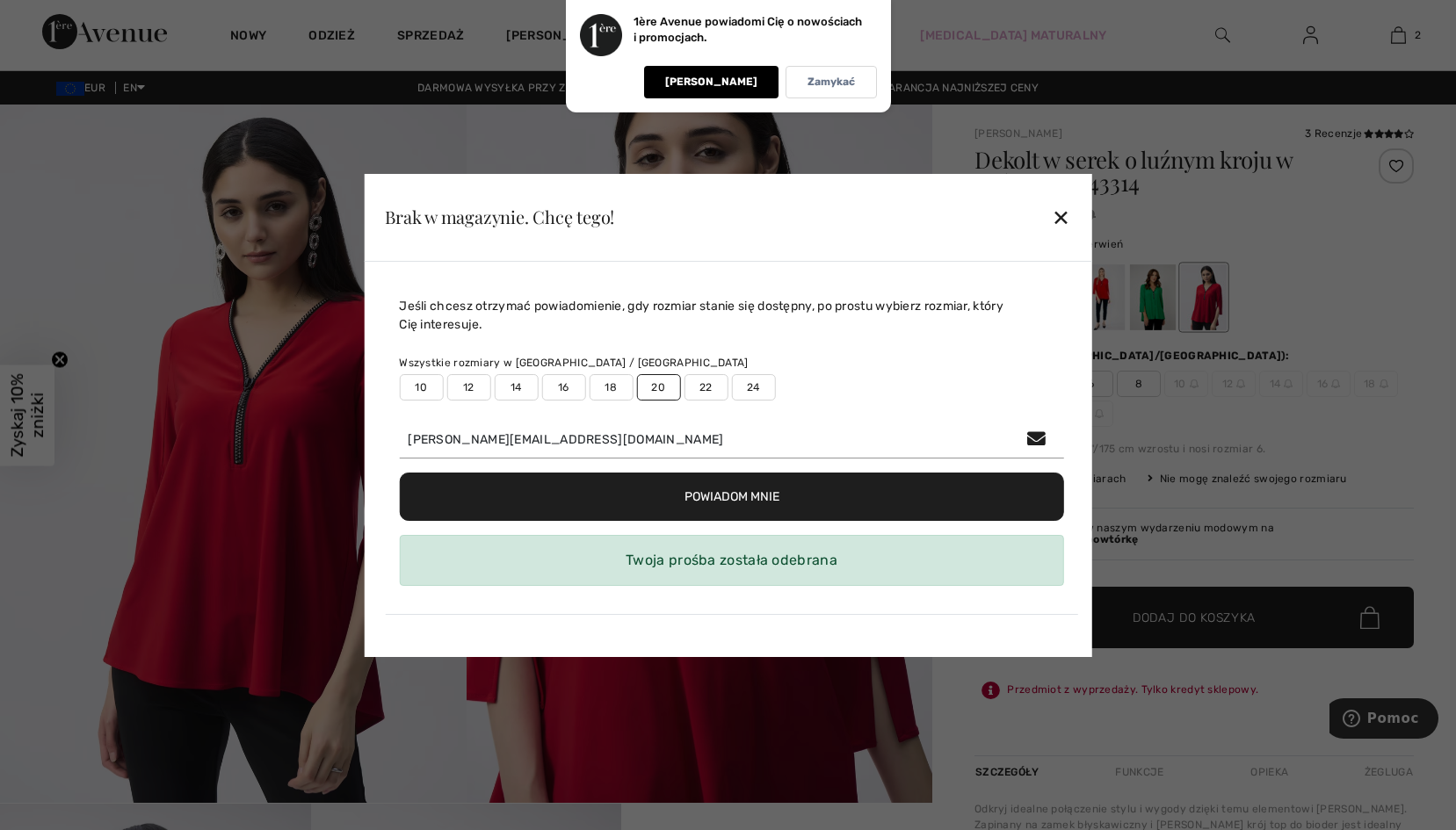
click at [1061, 218] on div "✕" at bounding box center [1061, 217] width 18 height 36
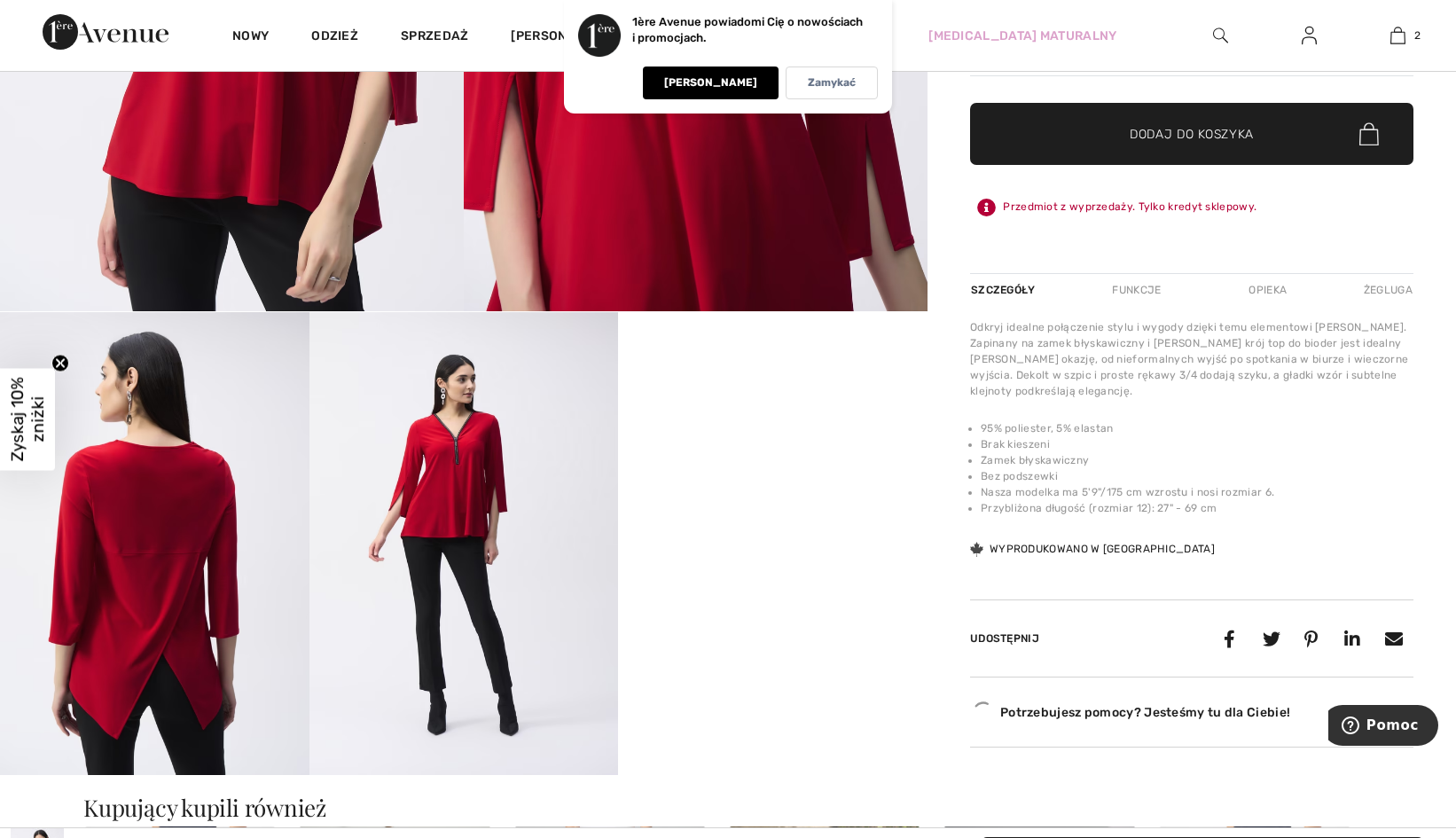
scroll to position [621, 0]
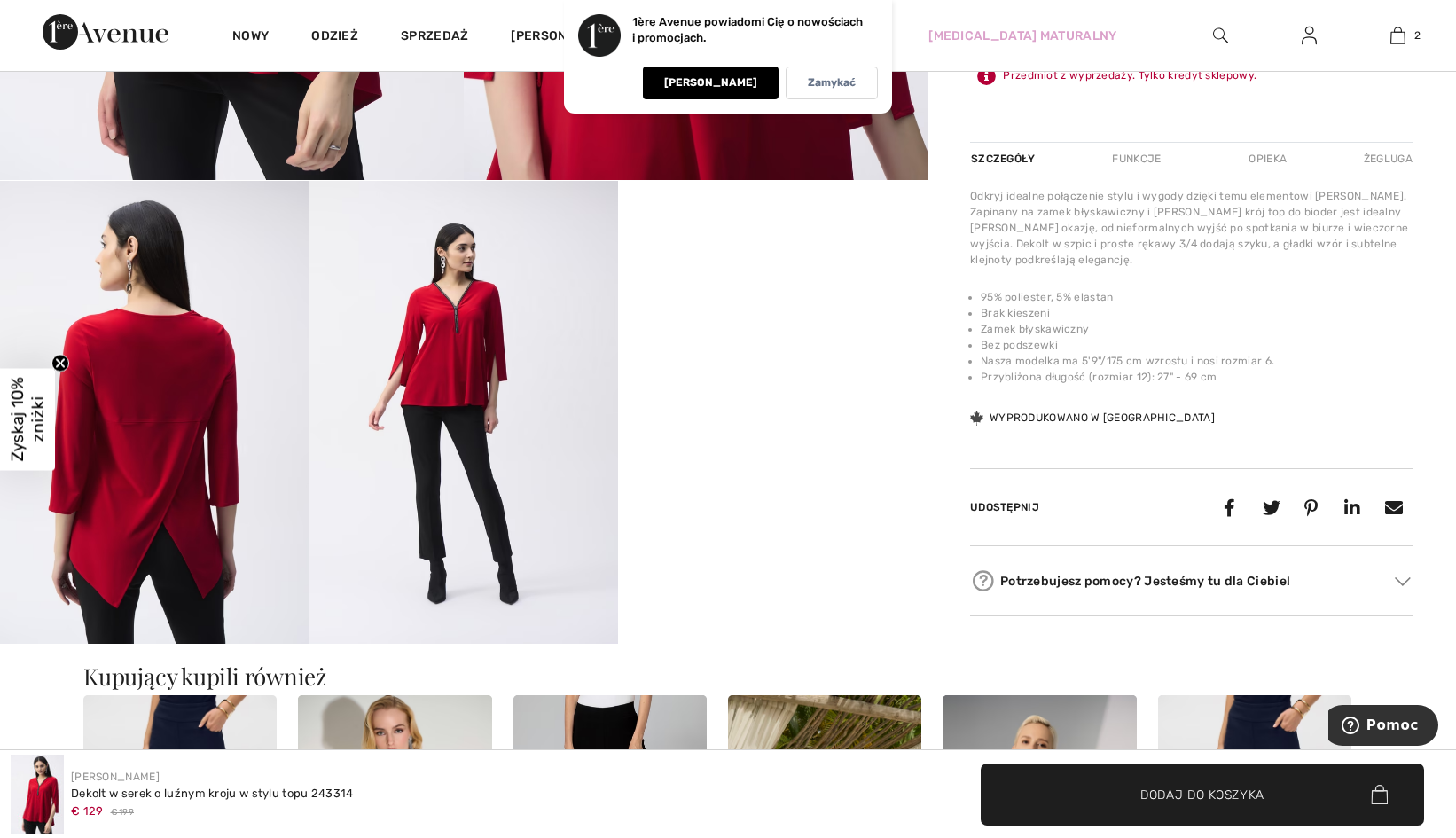
click at [832, 335] on video "Twoja przeglądarka nie obsługuje tagu wideo." at bounding box center [773, 258] width 309 height 155
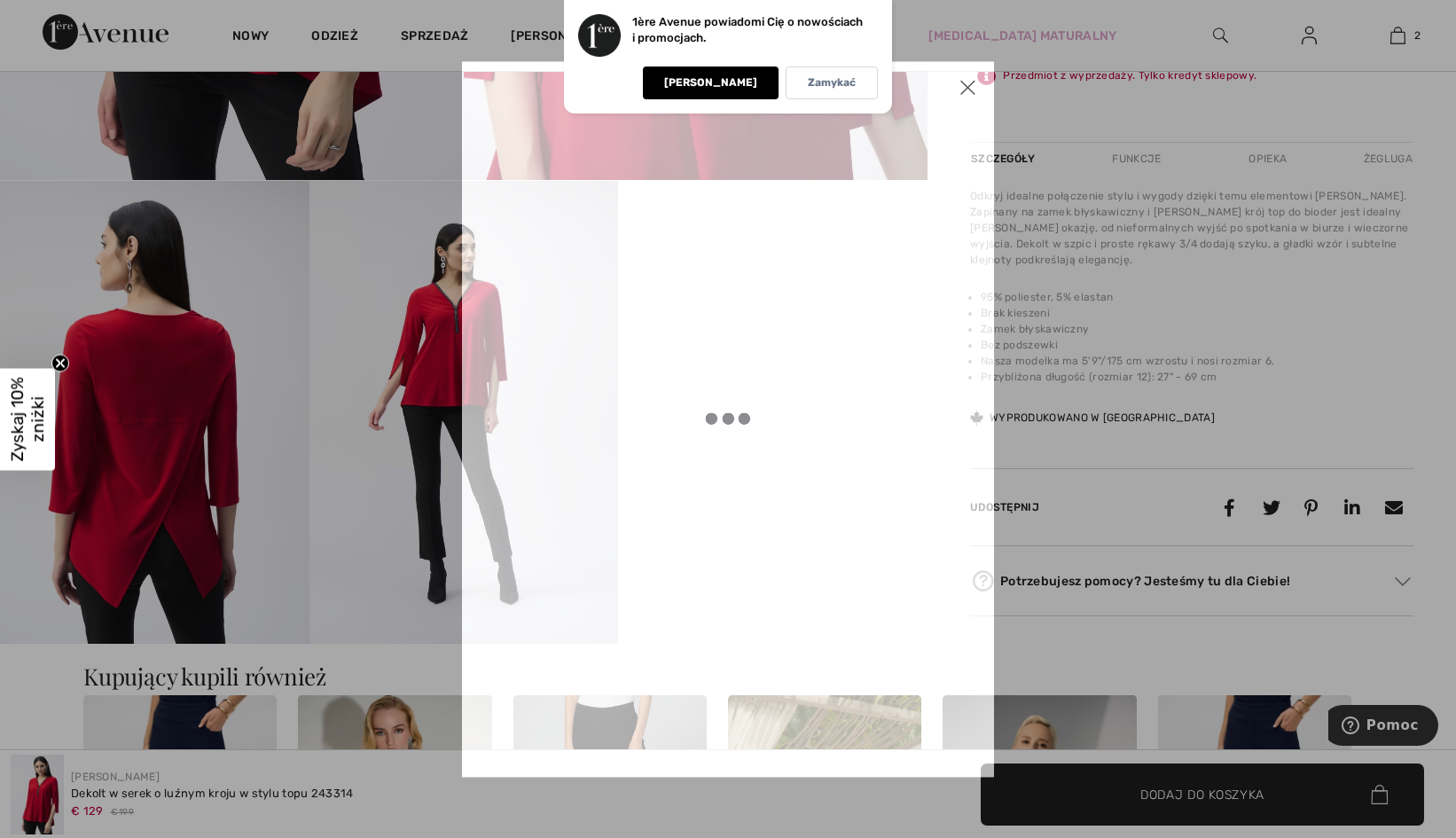
click at [832, 442] on div at bounding box center [728, 419] width 355 height 631
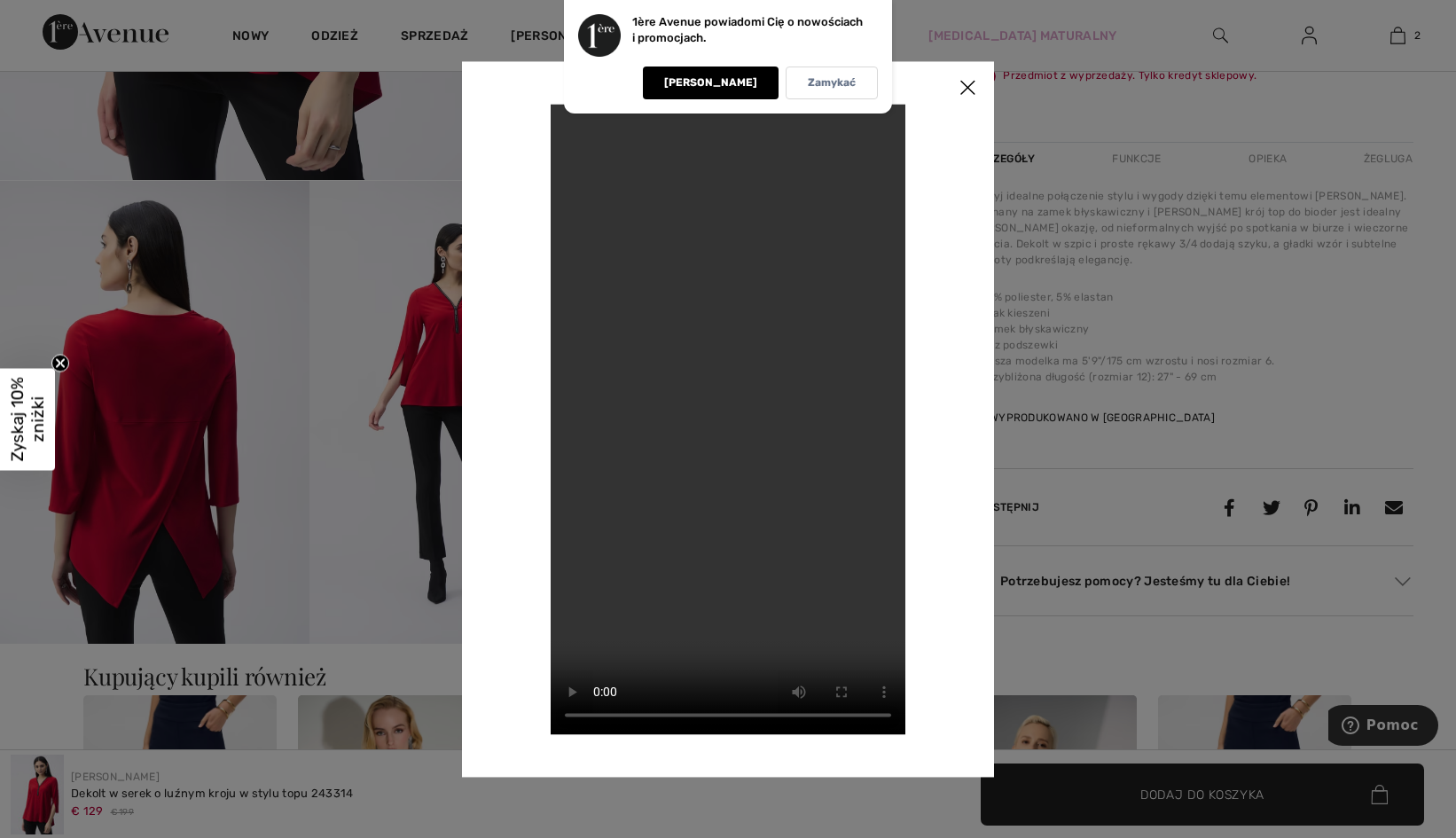
click at [723, 385] on video "Twoja przeglądarka nie obsługuje tagu wideo." at bounding box center [728, 419] width 355 height 631
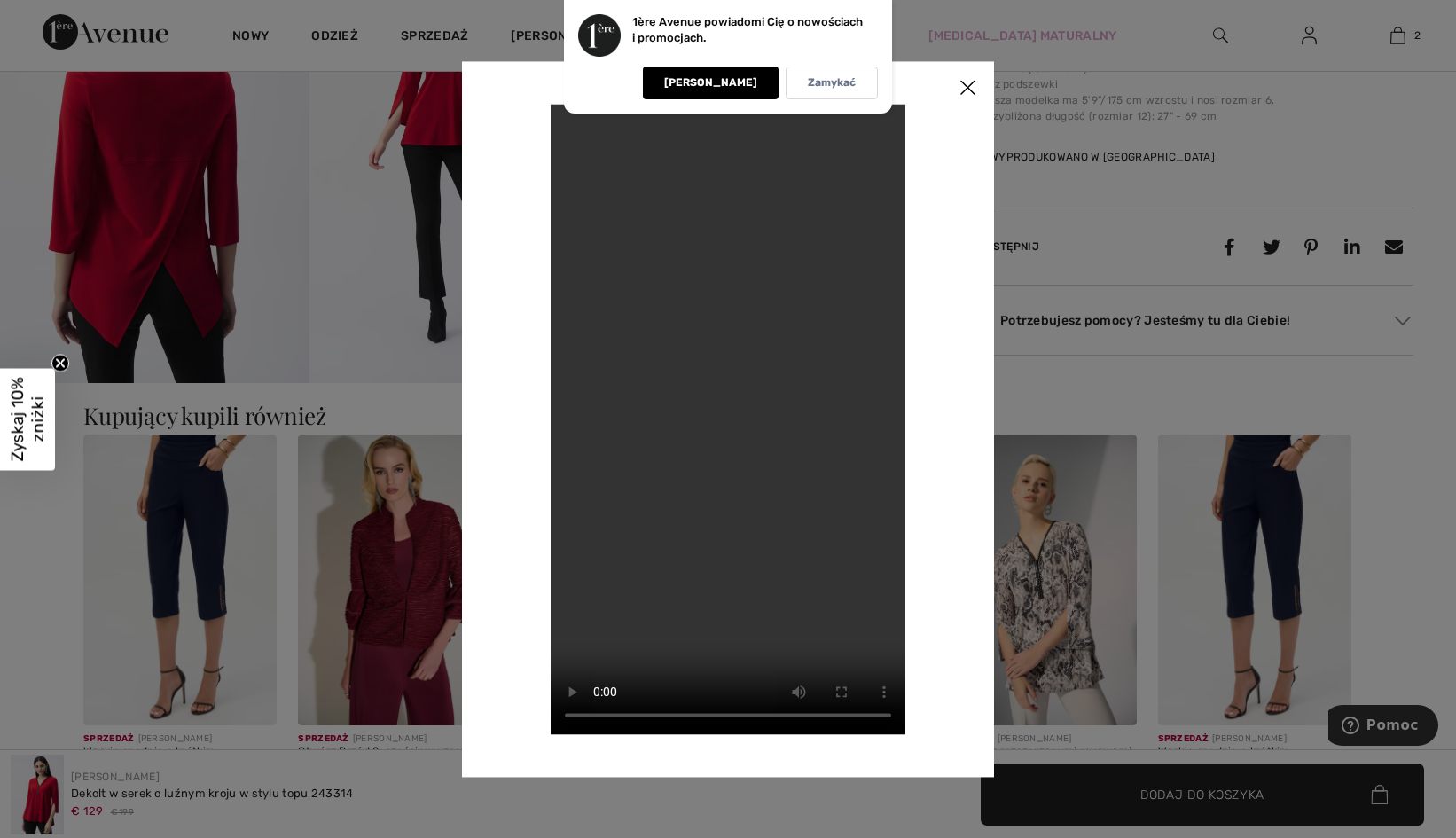
scroll to position [976, 0]
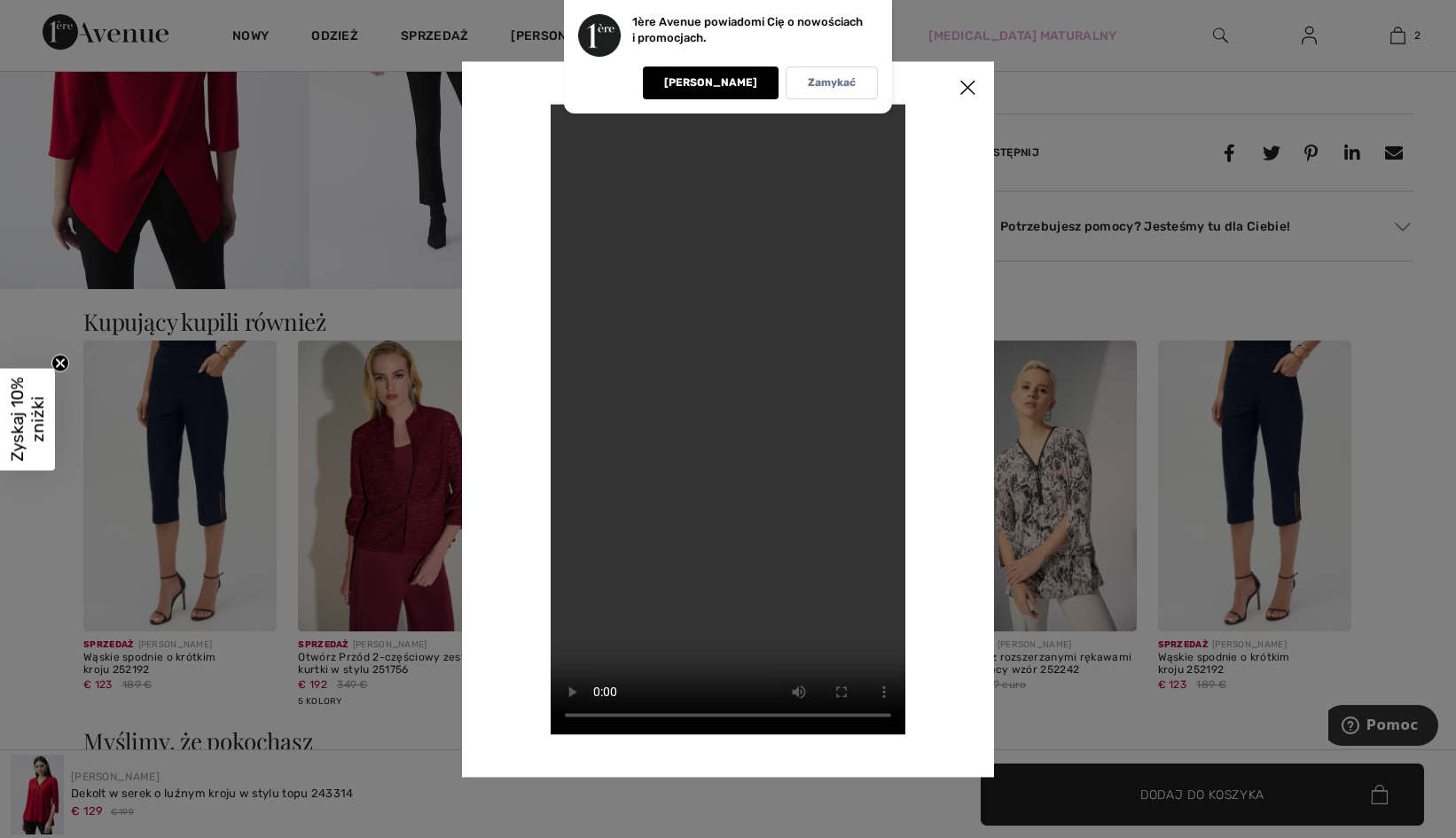
click at [1101, 284] on div at bounding box center [728, 419] width 1456 height 838
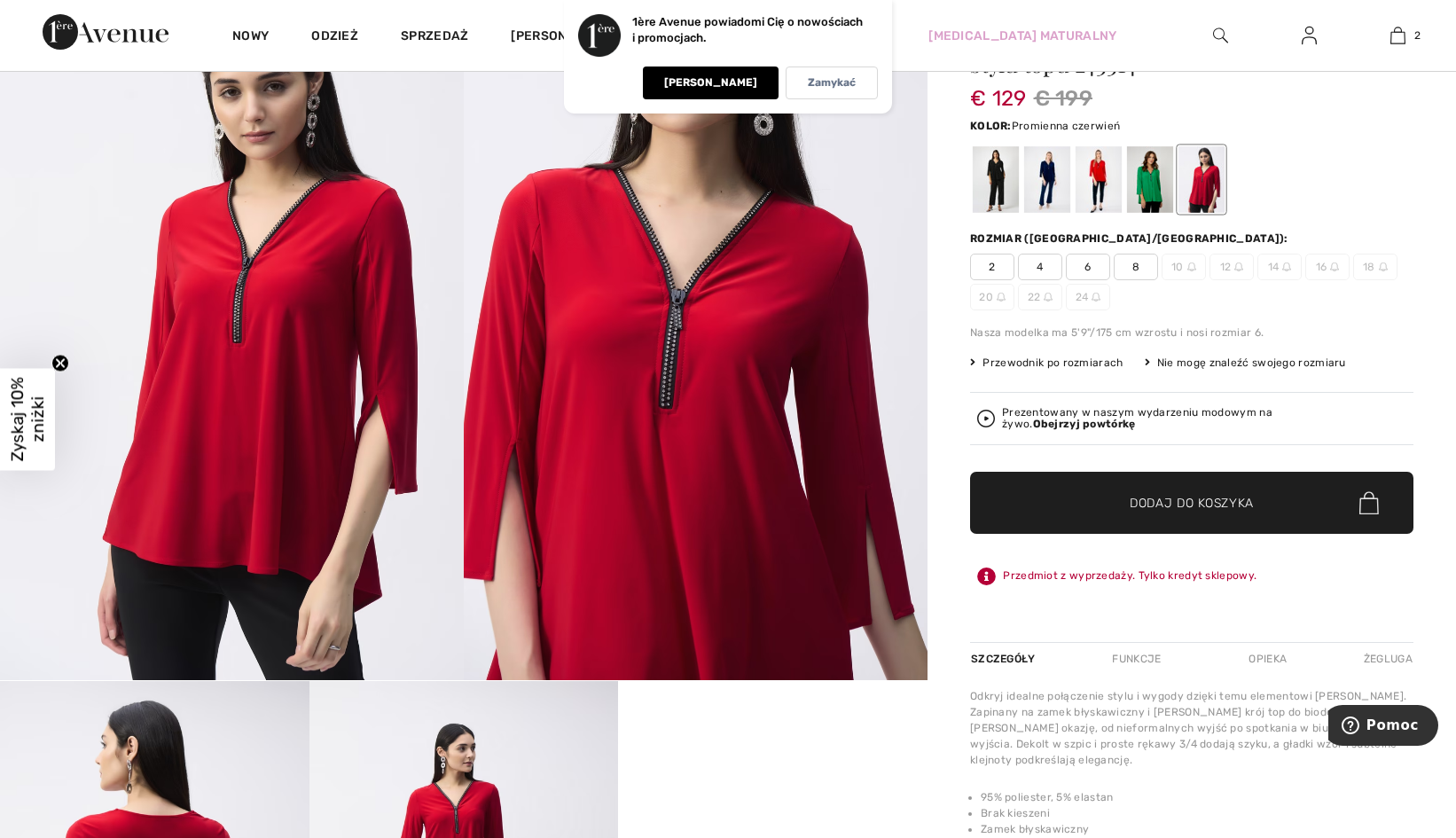
scroll to position [0, 0]
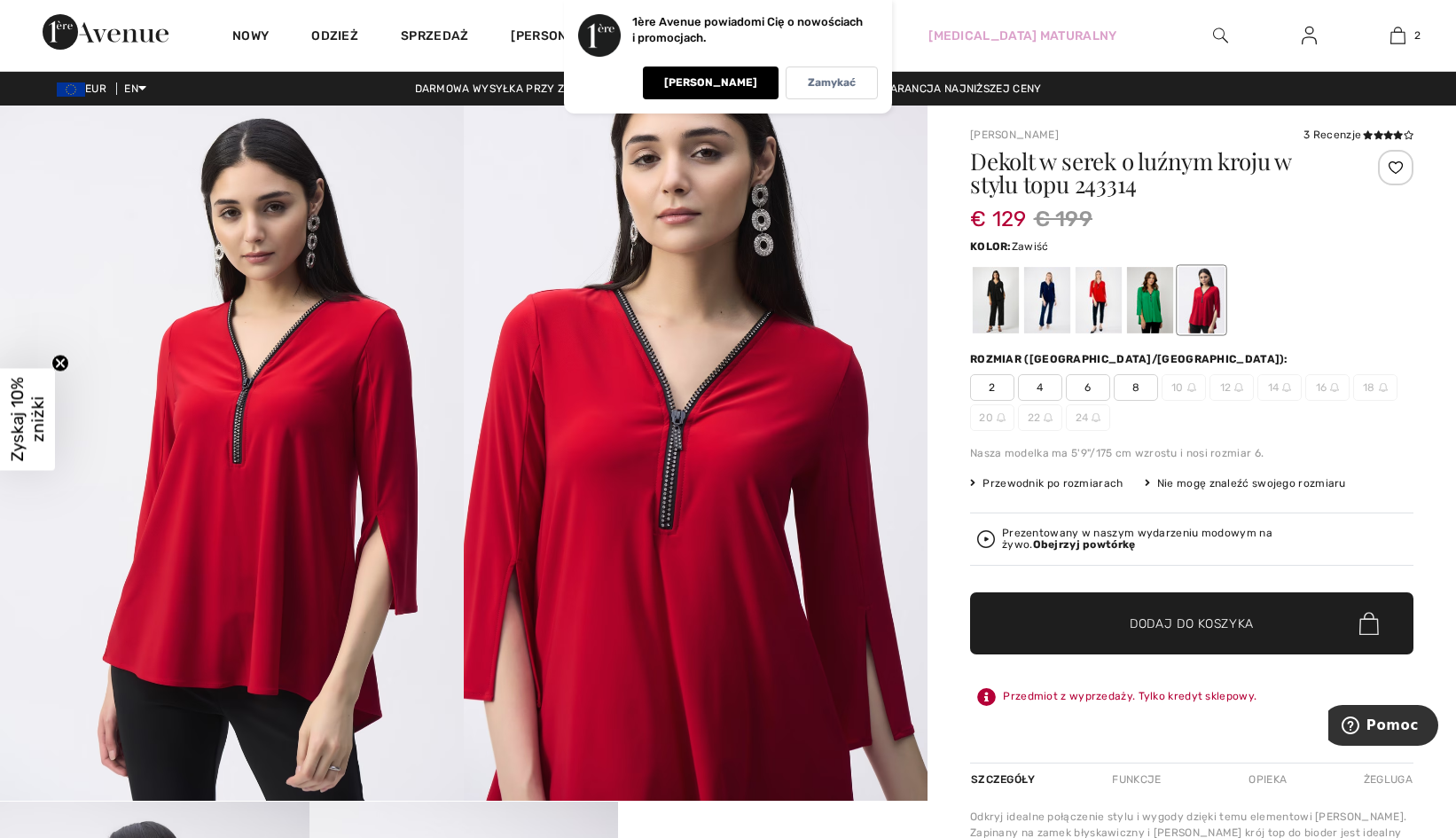
drag, startPoint x: 1143, startPoint y: 296, endPoint x: 1167, endPoint y: 311, distance: 28.3
click at [1143, 296] on div at bounding box center [1150, 300] width 46 height 66
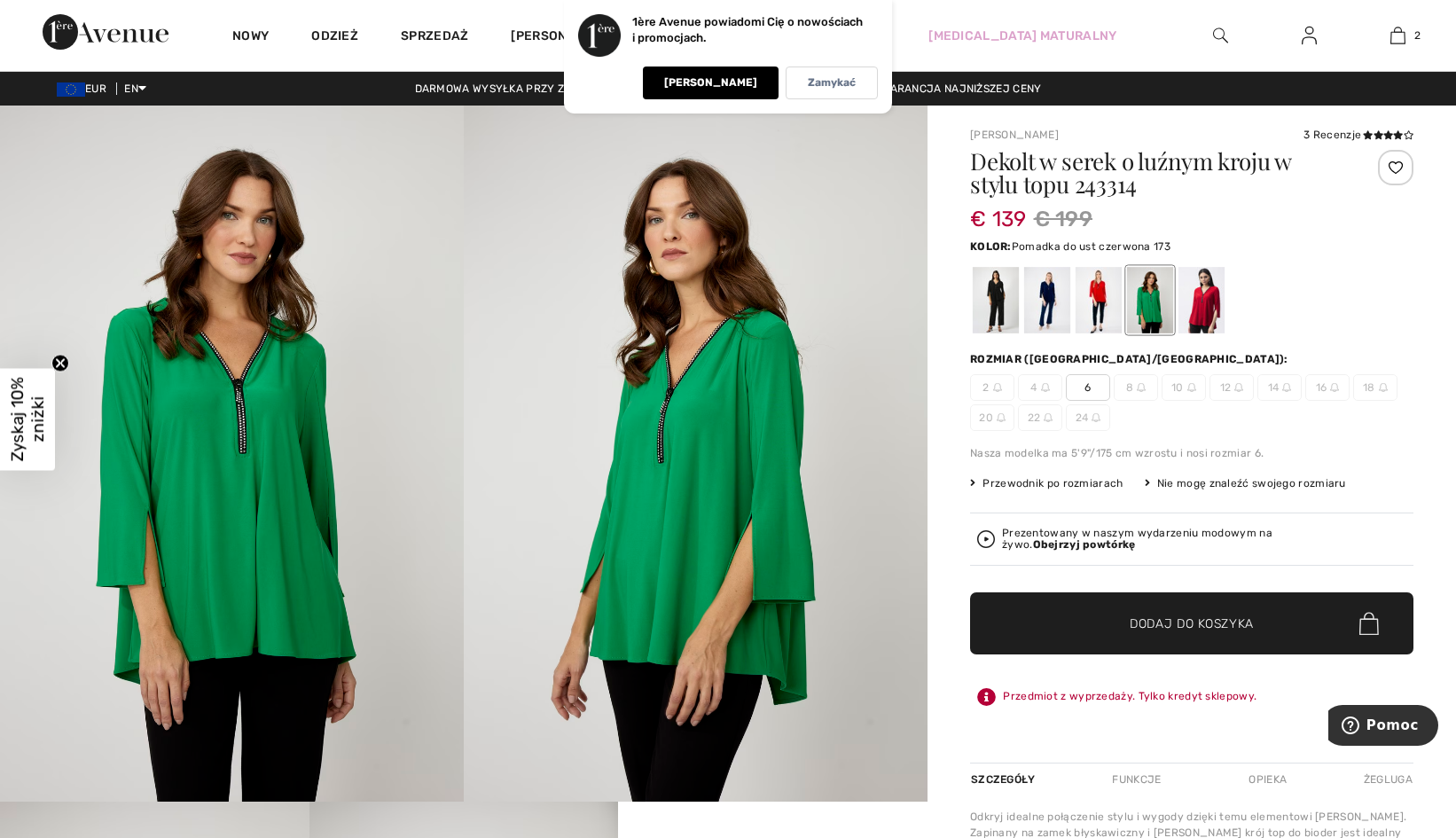
click at [1092, 300] on div at bounding box center [1098, 300] width 46 height 66
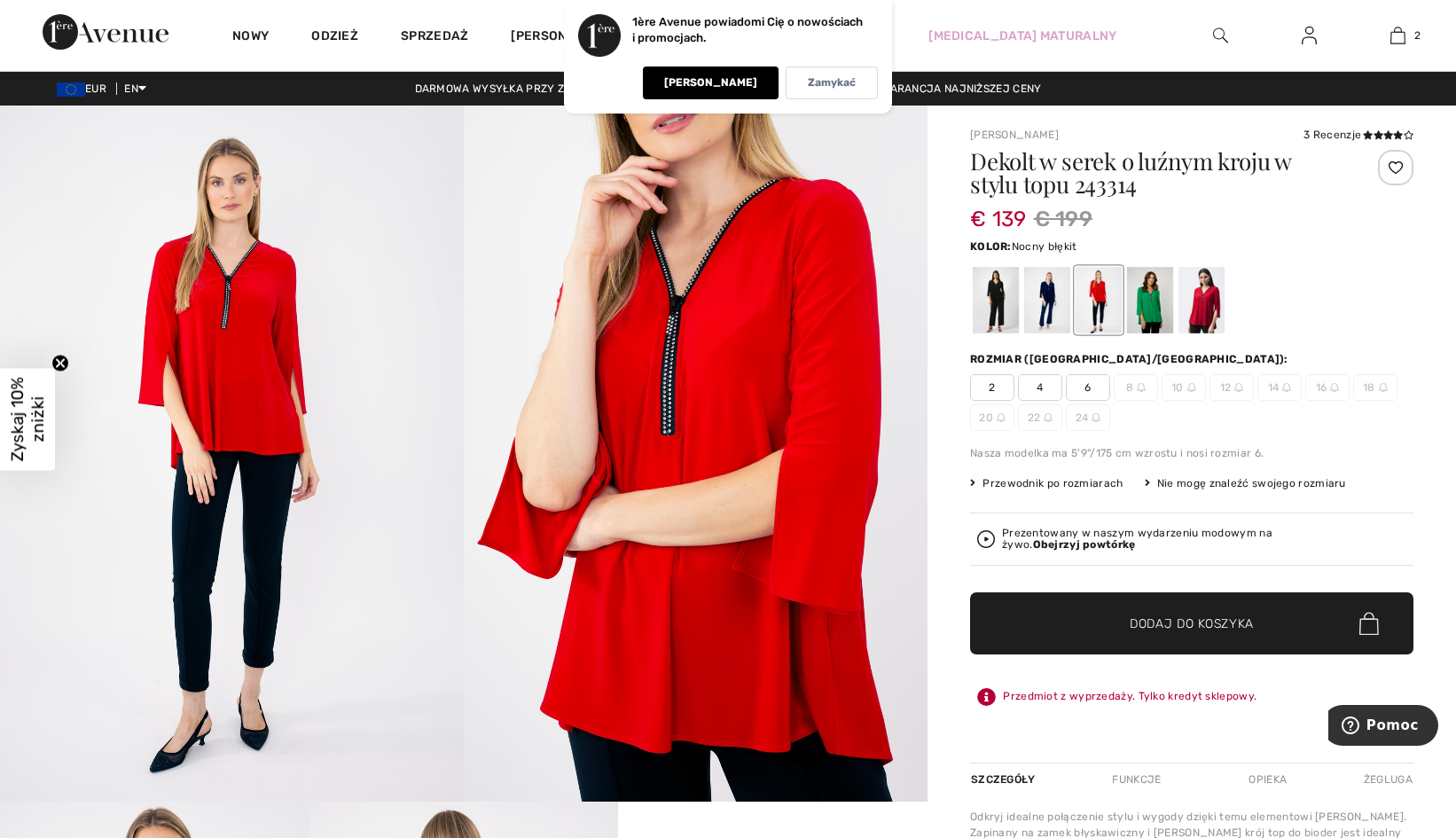
click at [1046, 300] on div at bounding box center [1048, 300] width 46 height 66
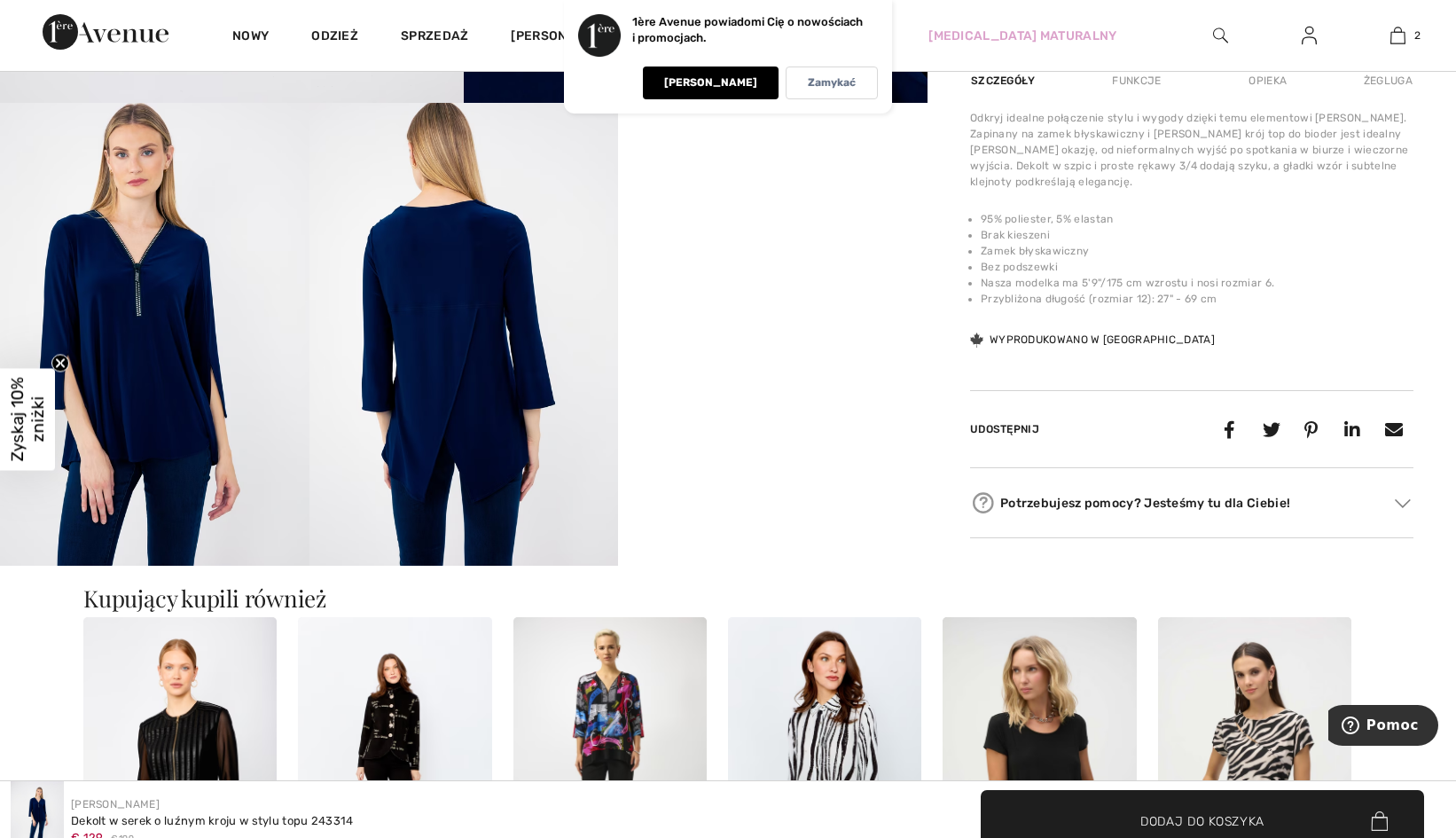
scroll to position [709, 0]
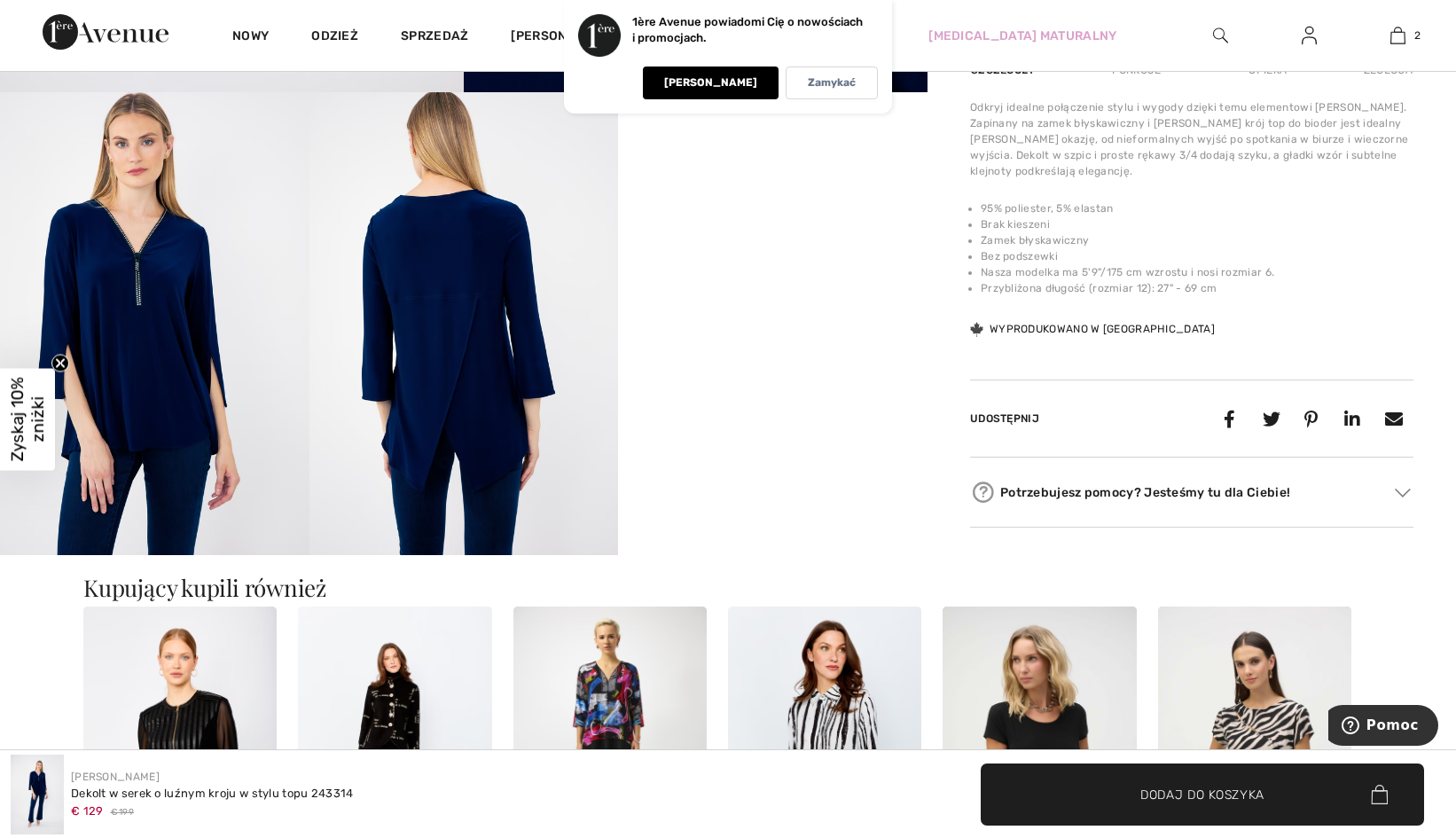
click at [836, 247] on video "Twoja przeglądarka nie obsługuje tagu wideo." at bounding box center [773, 169] width 309 height 155
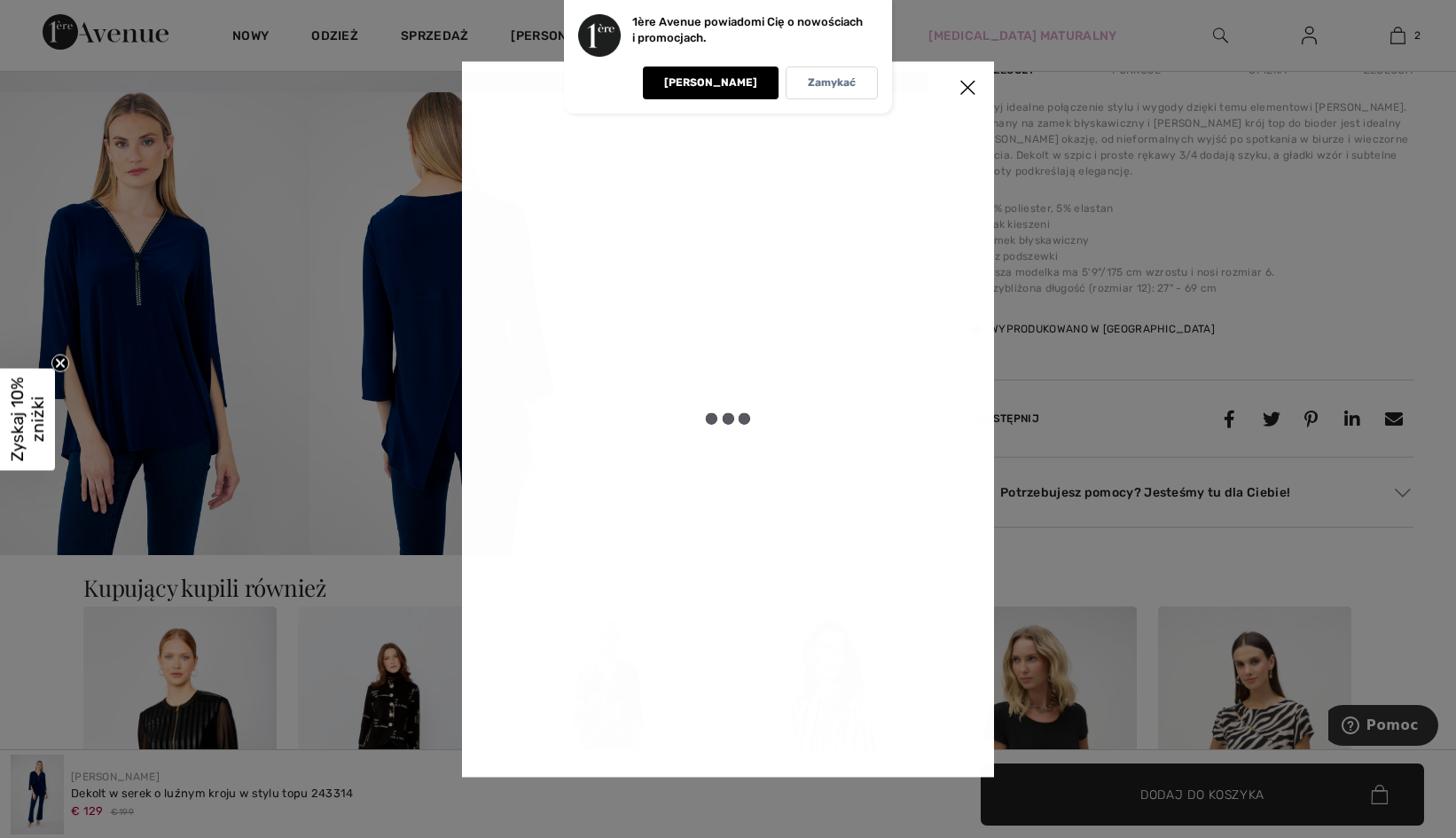
click at [836, 367] on div at bounding box center [728, 419] width 355 height 631
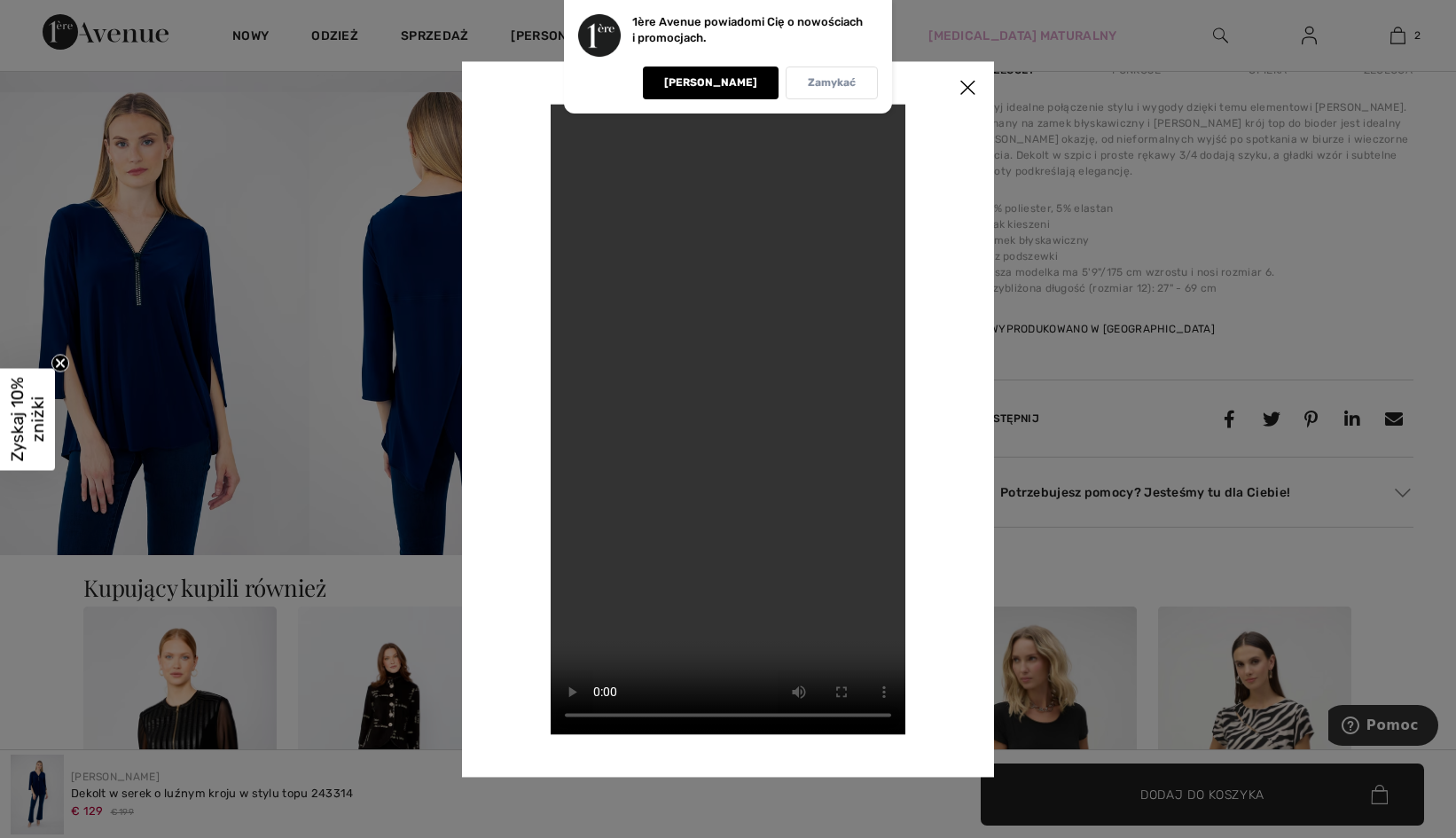
click at [856, 86] on div "Zamykać" at bounding box center [831, 83] width 92 height 33
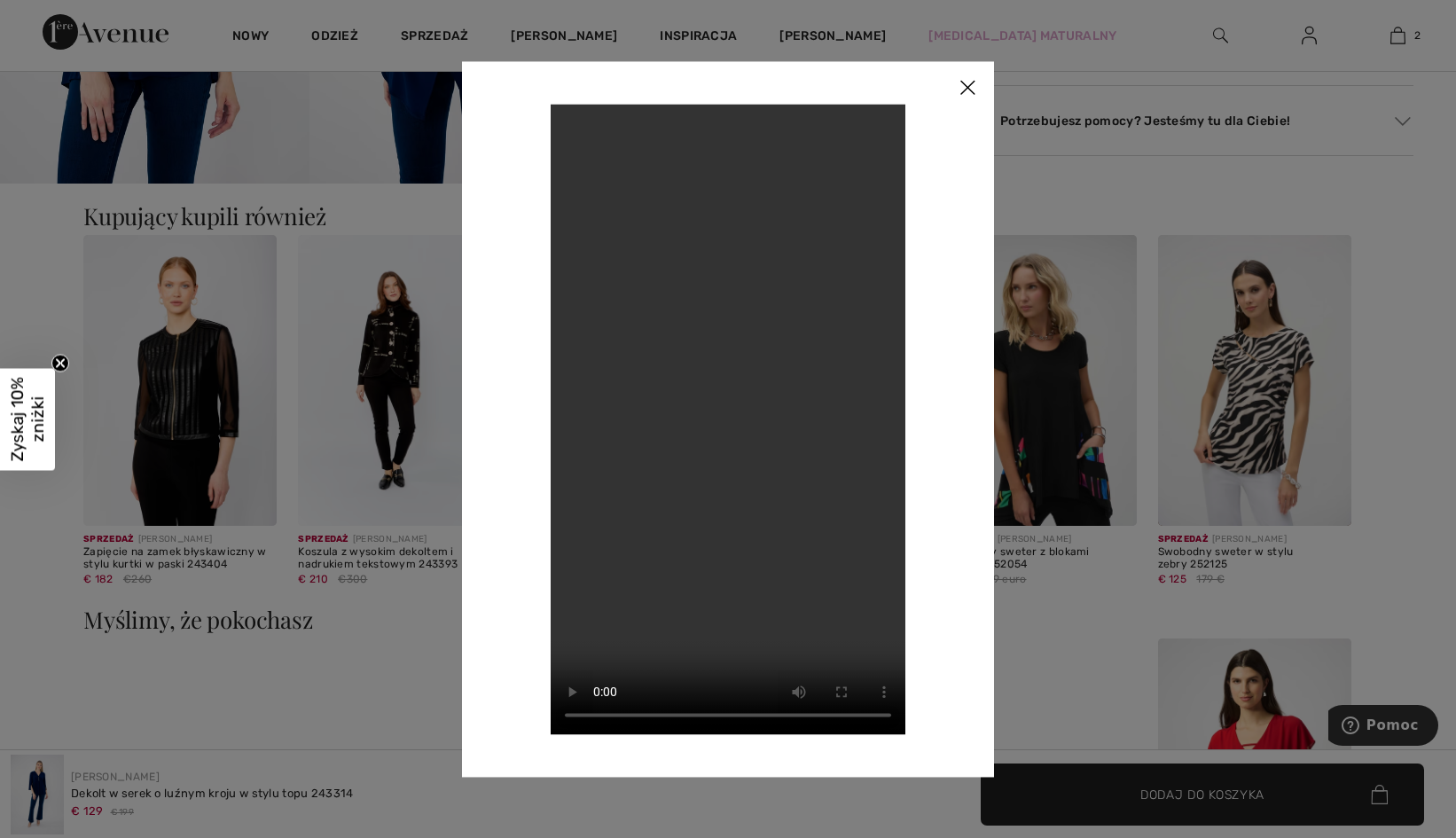
scroll to position [1153, 0]
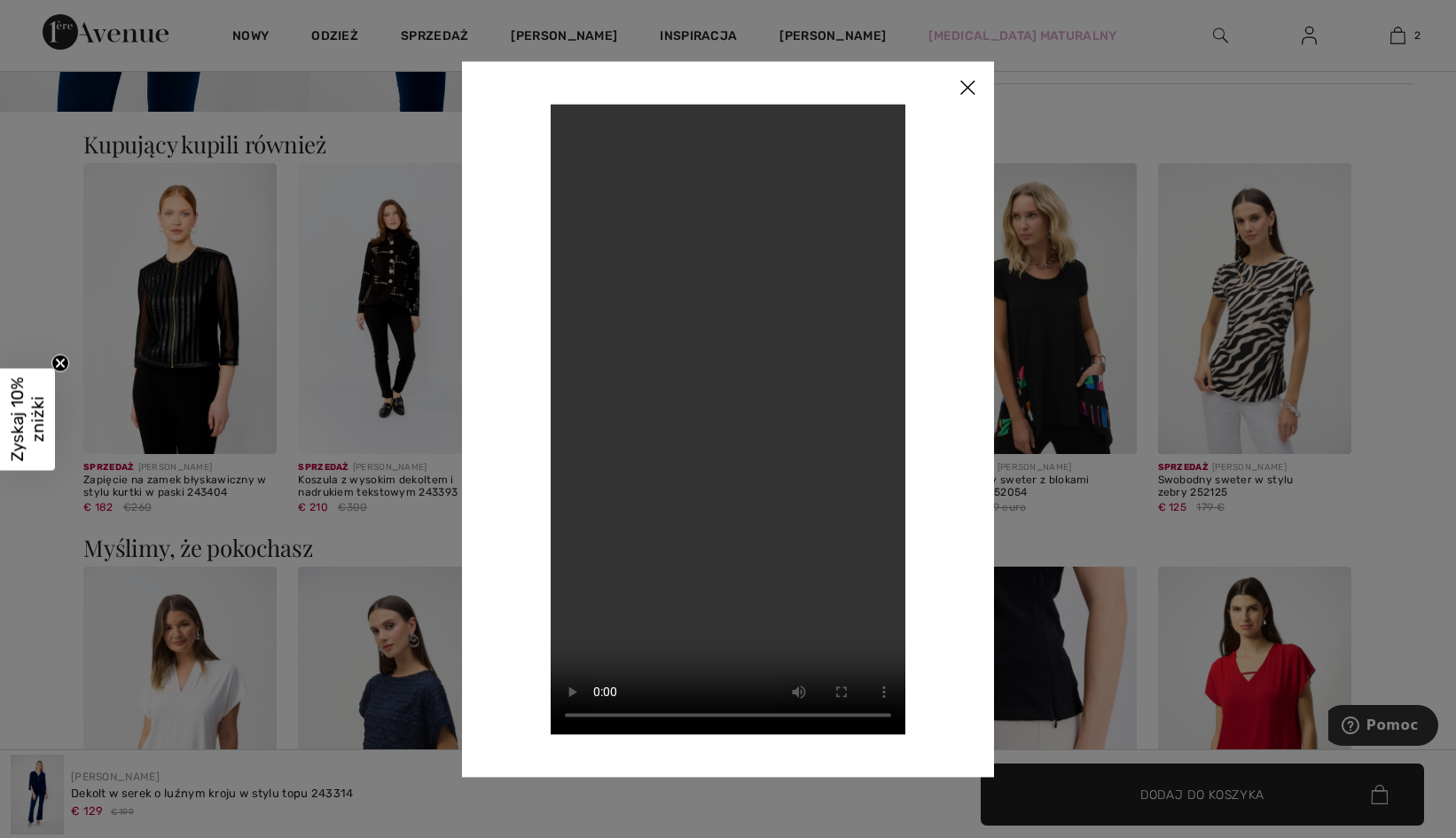
click at [969, 93] on img at bounding box center [968, 89] width 53 height 55
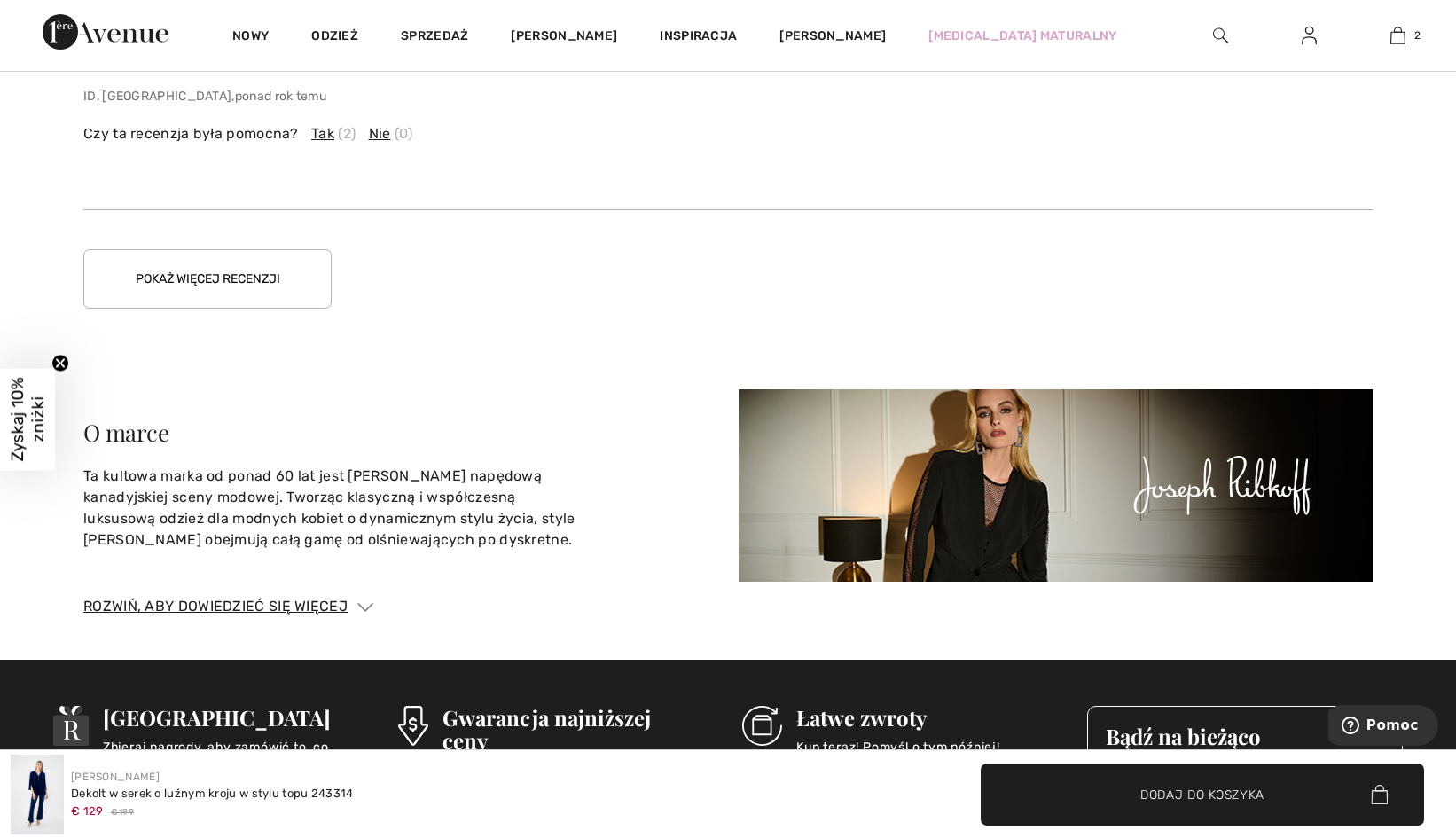
scroll to position [3281, 0]
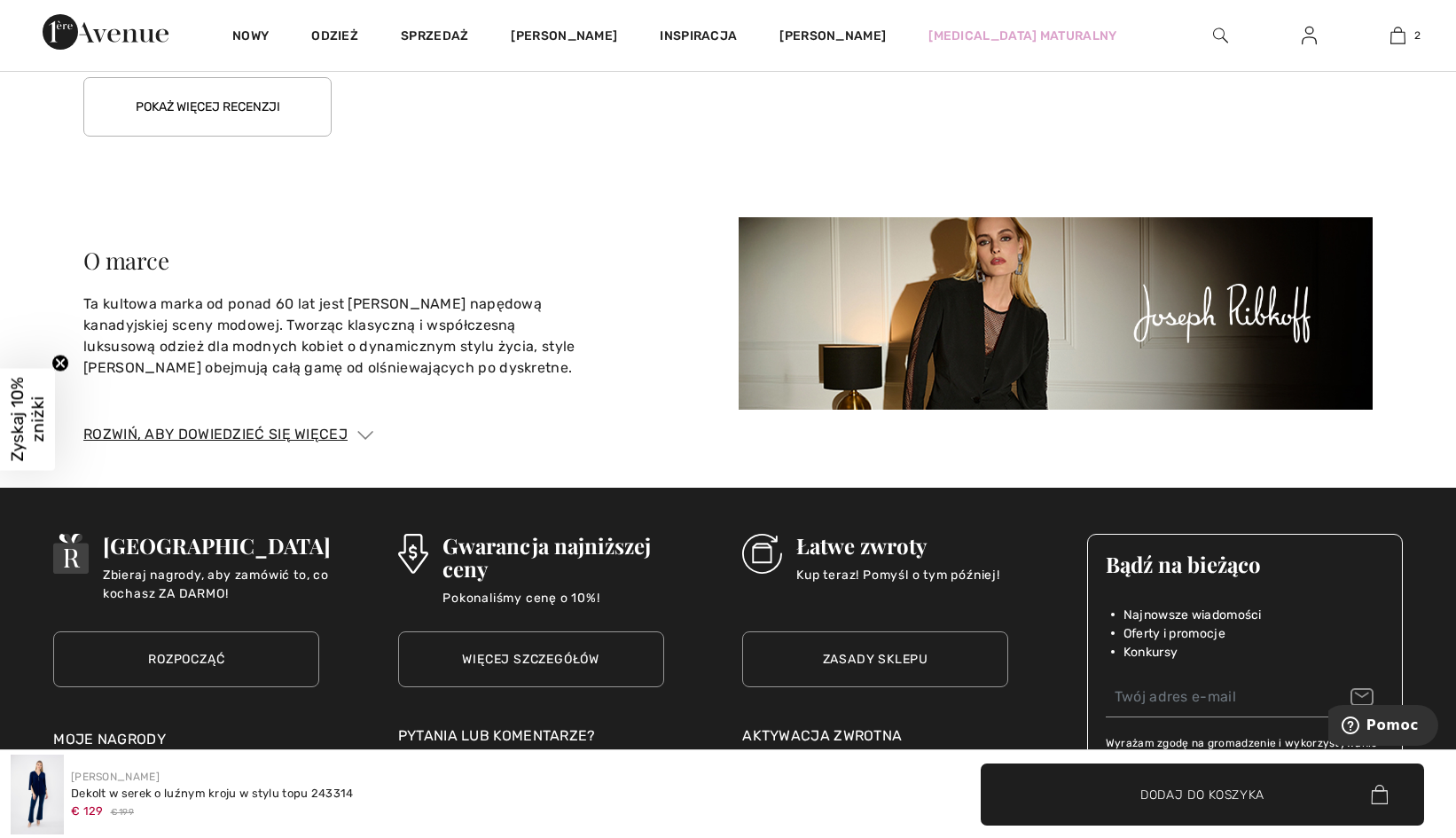
click at [973, 321] on img at bounding box center [1055, 313] width 634 height 191
click at [973, 325] on img at bounding box center [1055, 313] width 634 height 191
click at [1023, 317] on img at bounding box center [1055, 313] width 634 height 191
click at [1228, 288] on img at bounding box center [1055, 313] width 634 height 191
click at [980, 336] on img at bounding box center [1055, 313] width 634 height 191
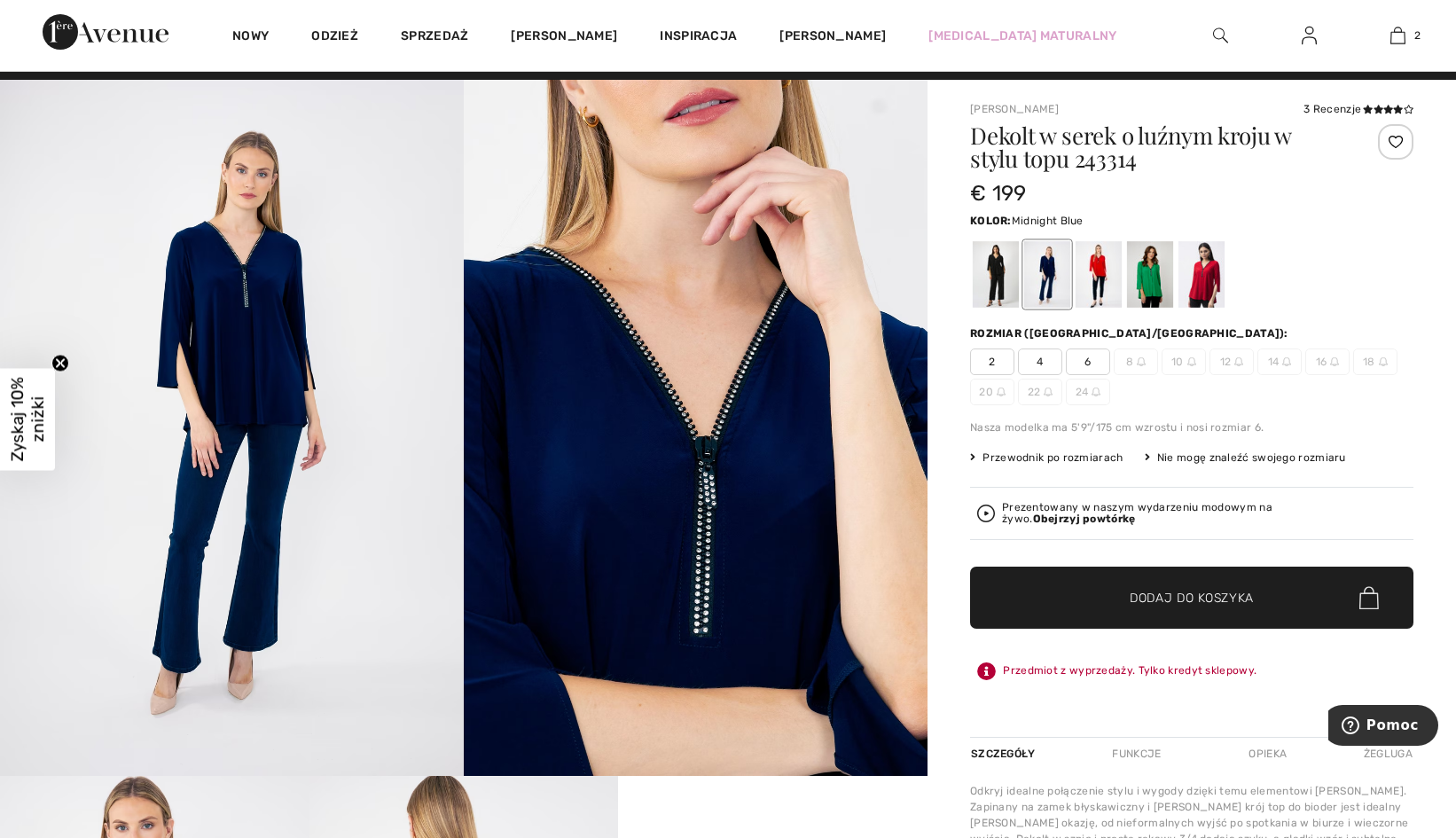
scroll to position [0, 0]
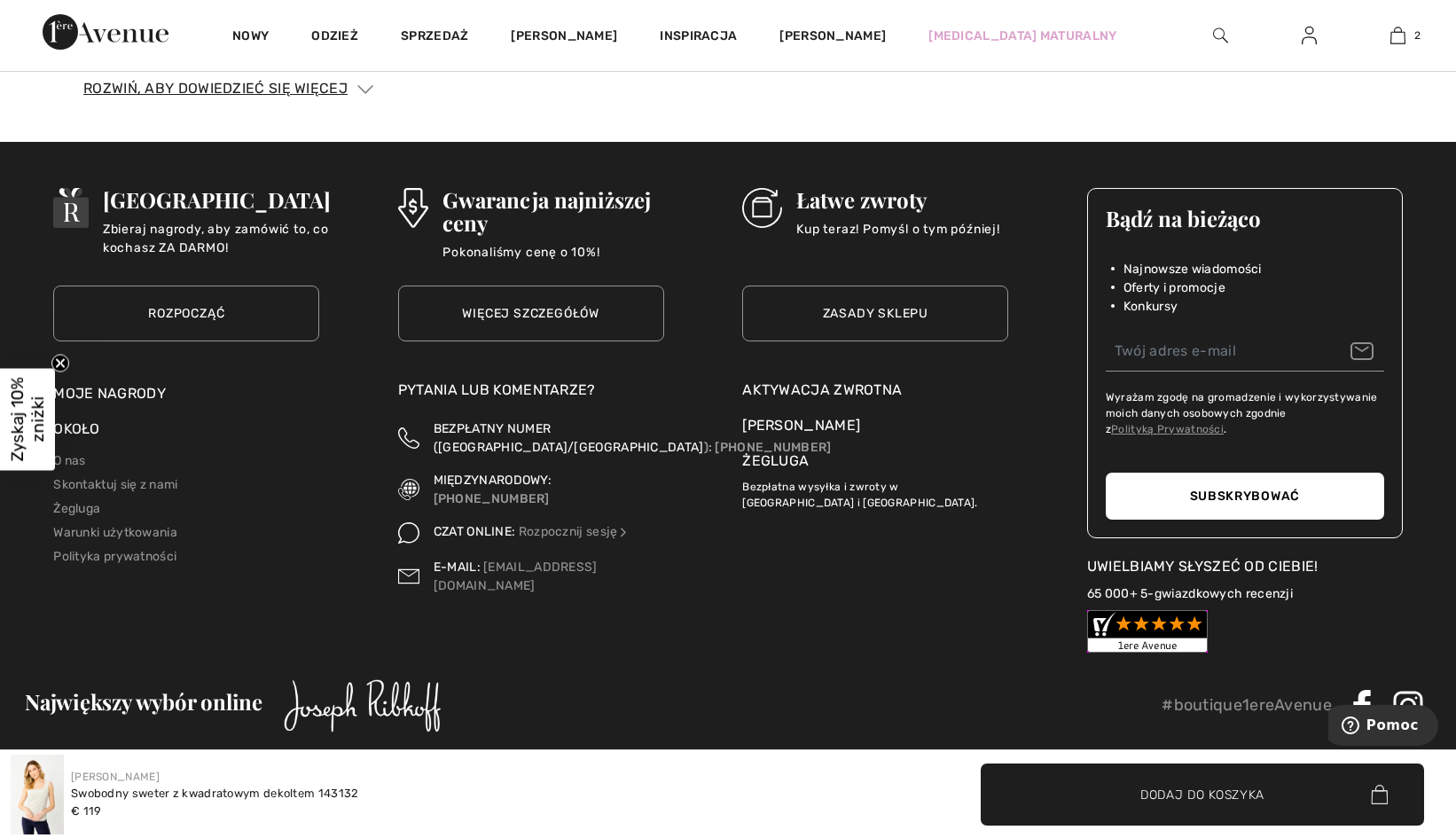
scroll to position [3902, 0]
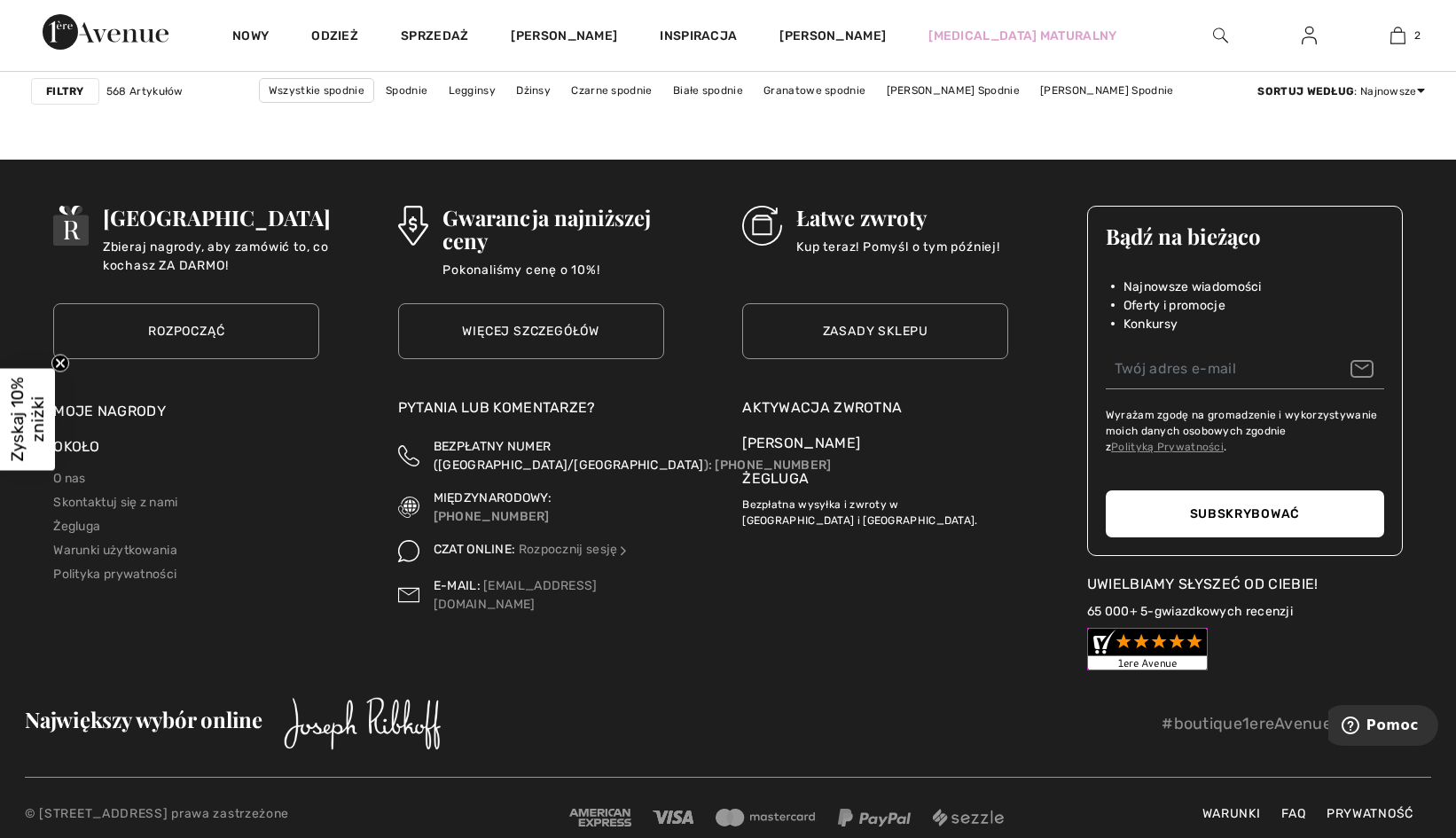
scroll to position [9368, 0]
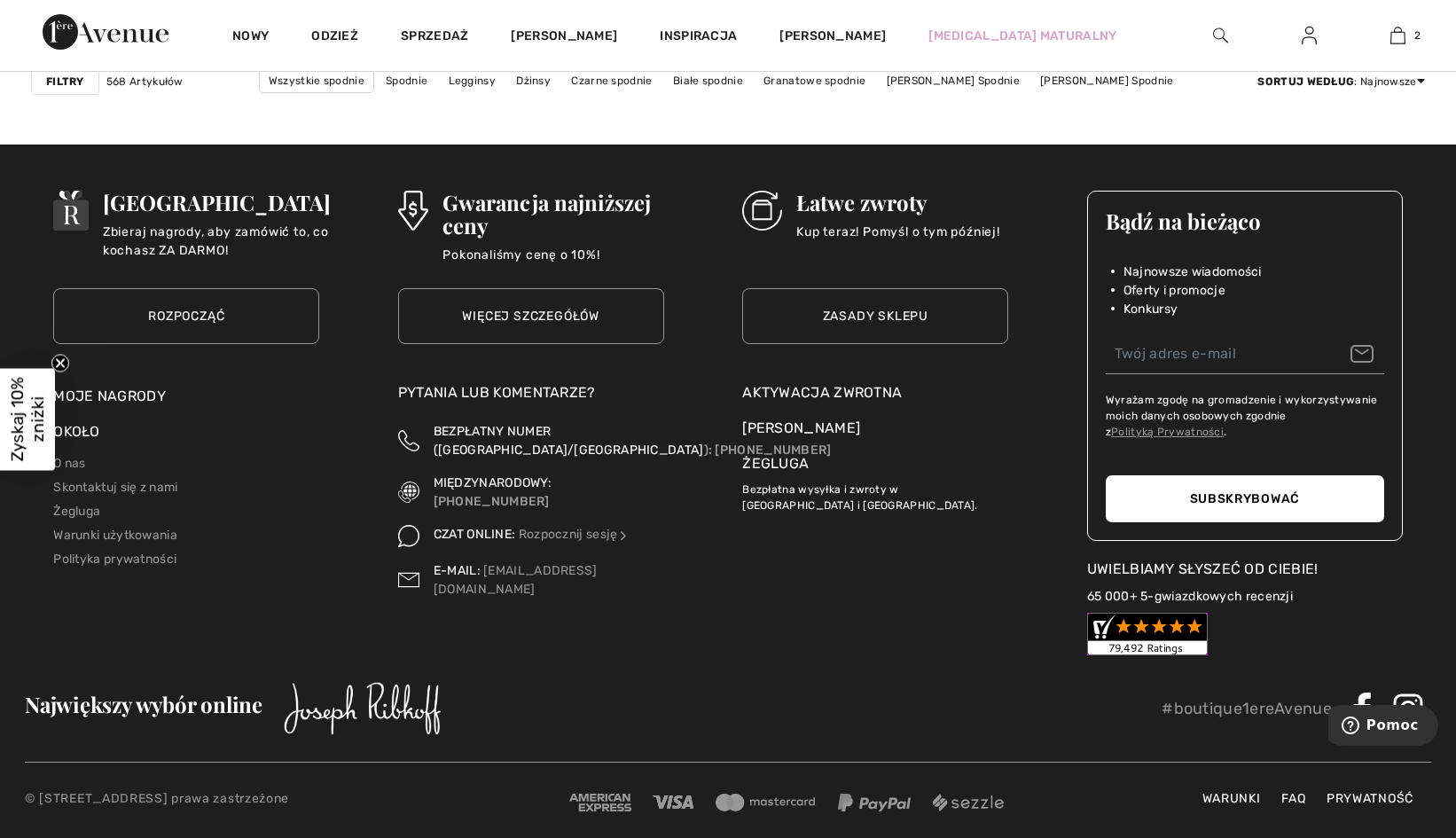
click at [200, 693] on span "Największy wybór online" at bounding box center [143, 704] width 237 height 29
